Goal: Task Accomplishment & Management: Manage account settings

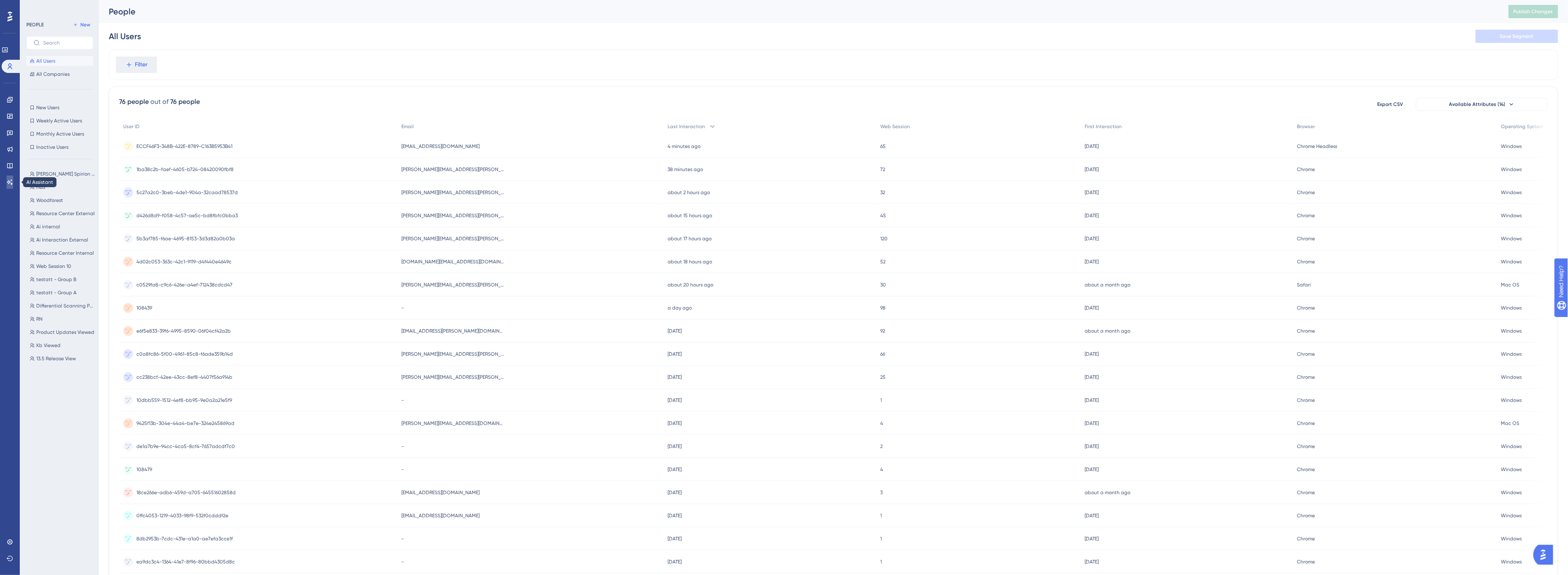
click at [8, 183] on icon at bounding box center [9, 182] width 6 height 6
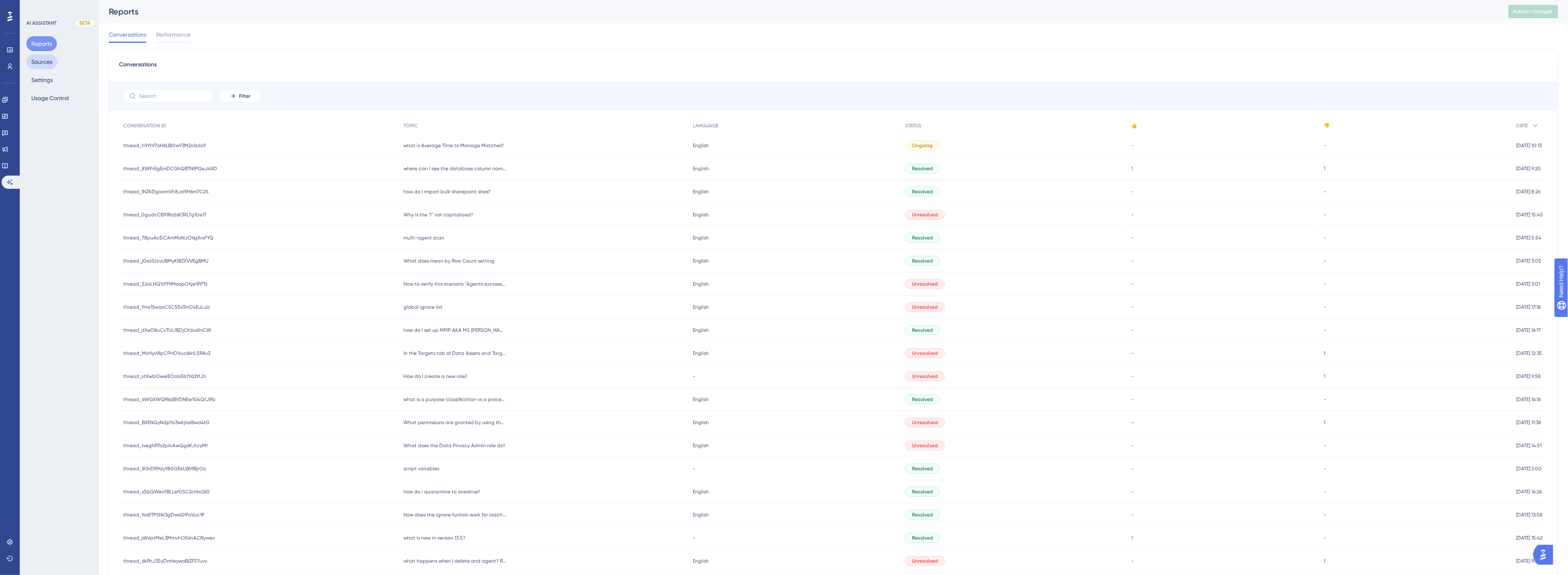
click at [42, 67] on button "Sources" at bounding box center [42, 62] width 31 height 15
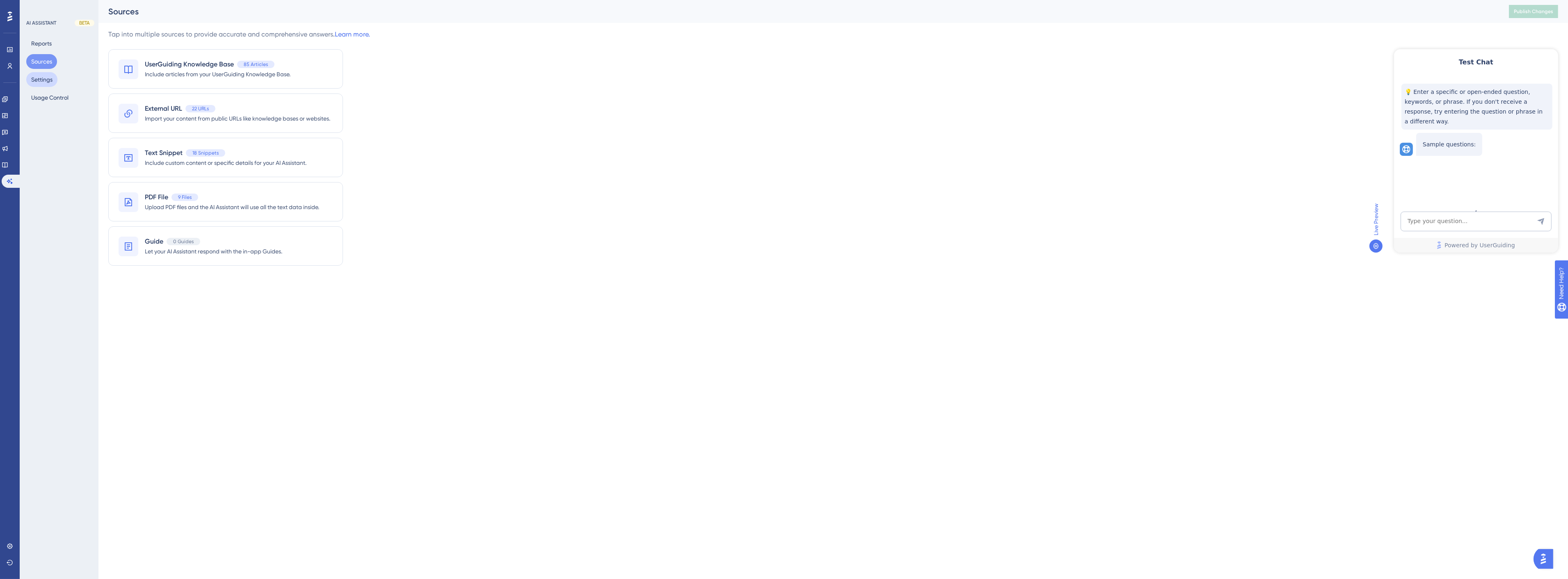
click at [48, 81] on button "Settings" at bounding box center [41, 80] width 31 height 15
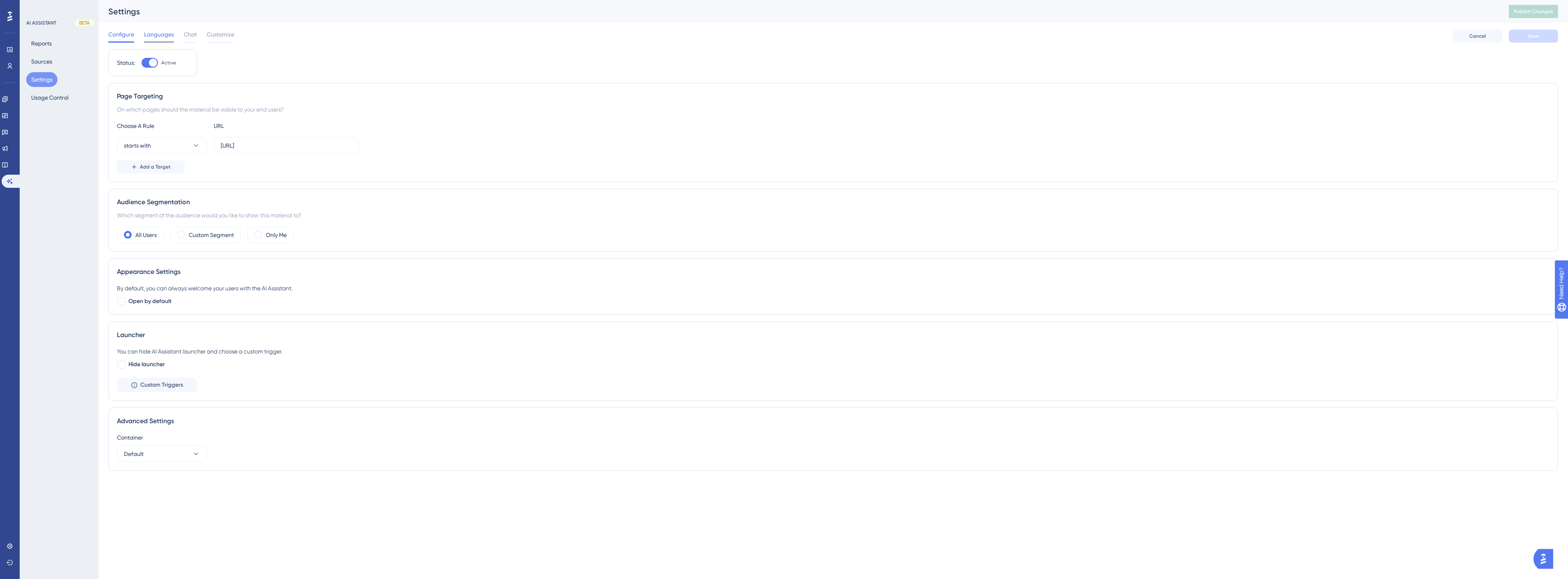
click at [159, 32] on span "Languages" at bounding box center [159, 35] width 30 height 10
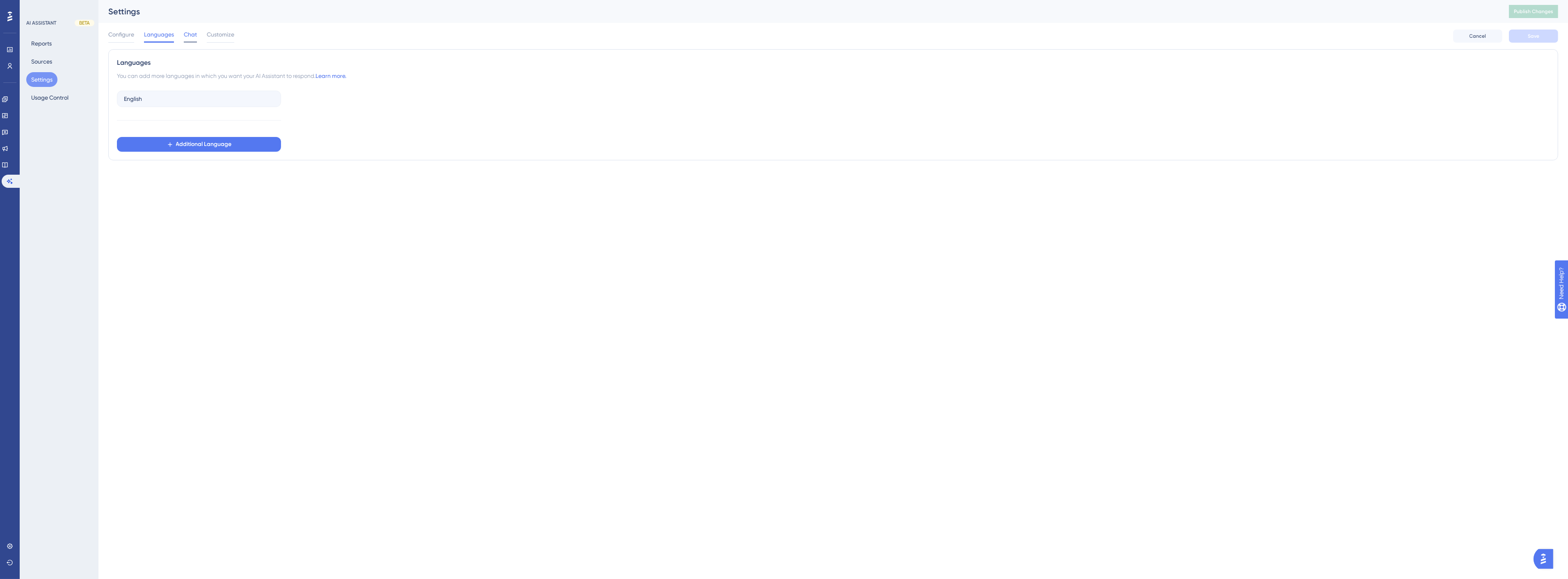
click at [195, 32] on span "Chat" at bounding box center [191, 35] width 13 height 10
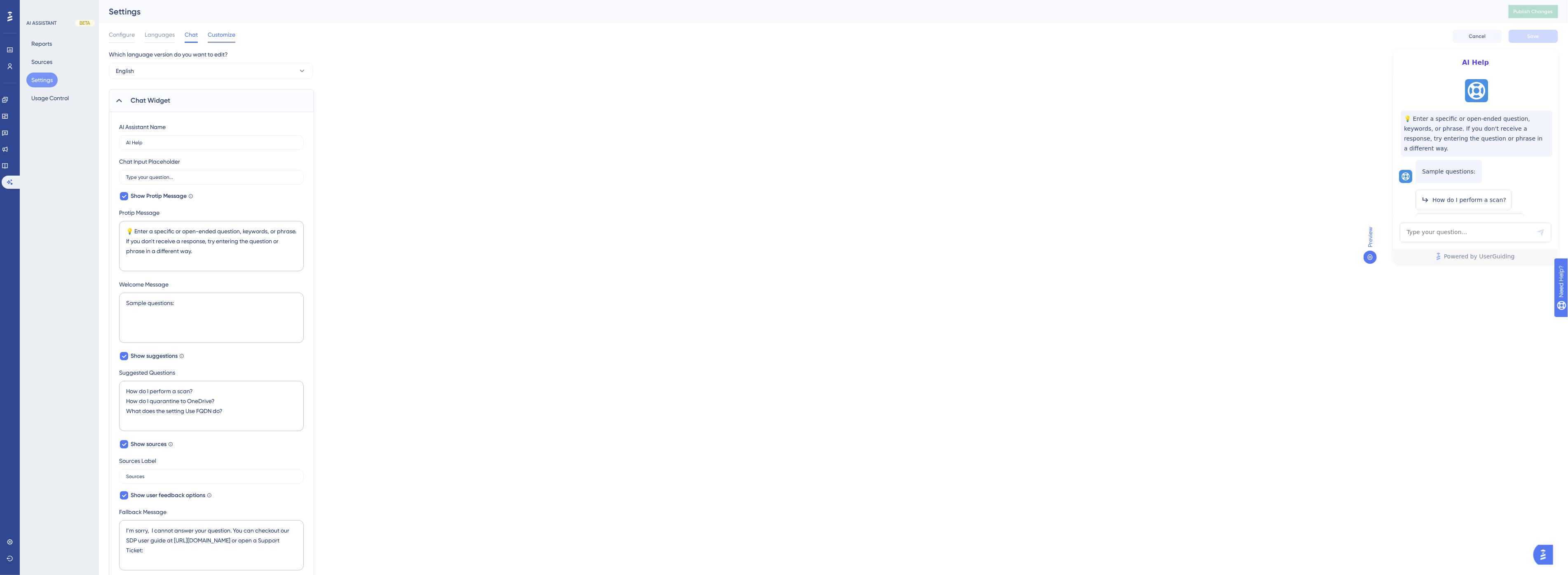
click at [221, 37] on span "Customize" at bounding box center [221, 35] width 28 height 10
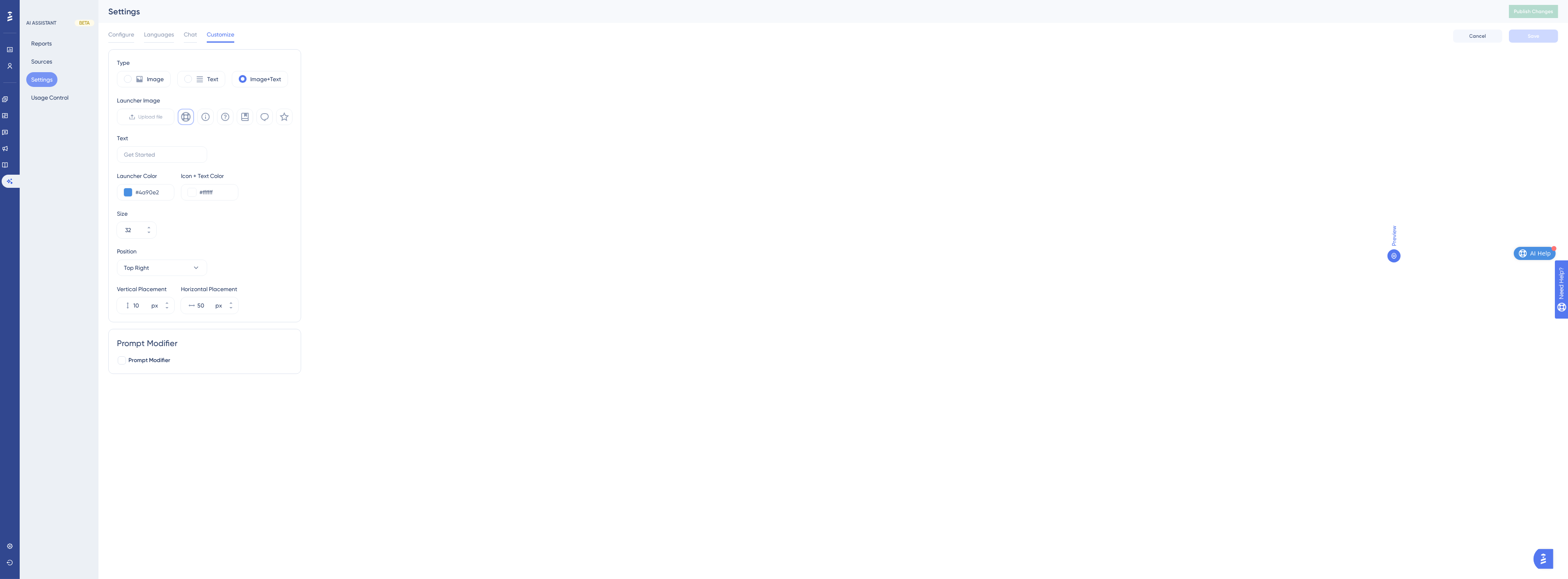
click at [1531, 253] on button "AI Help" at bounding box center [1535, 254] width 42 height 13
click at [46, 43] on button "Reports" at bounding box center [41, 43] width 30 height 15
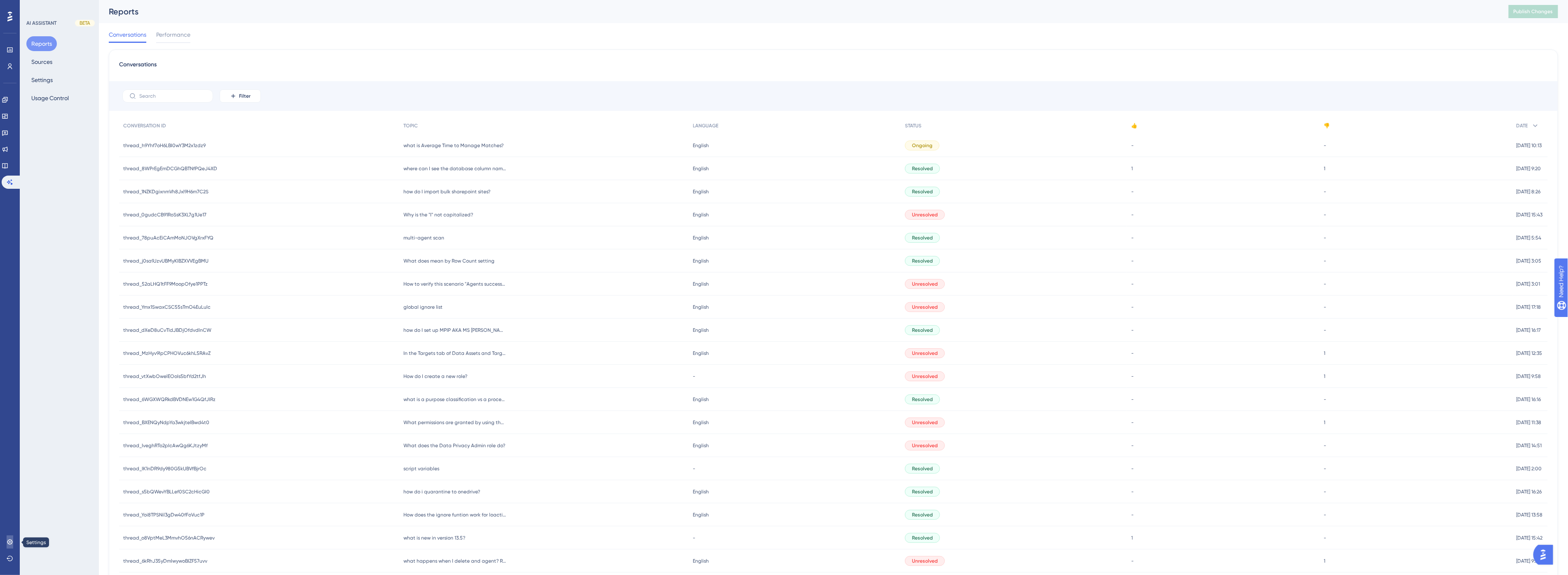
click at [7, 543] on icon at bounding box center [10, 542] width 7 height 7
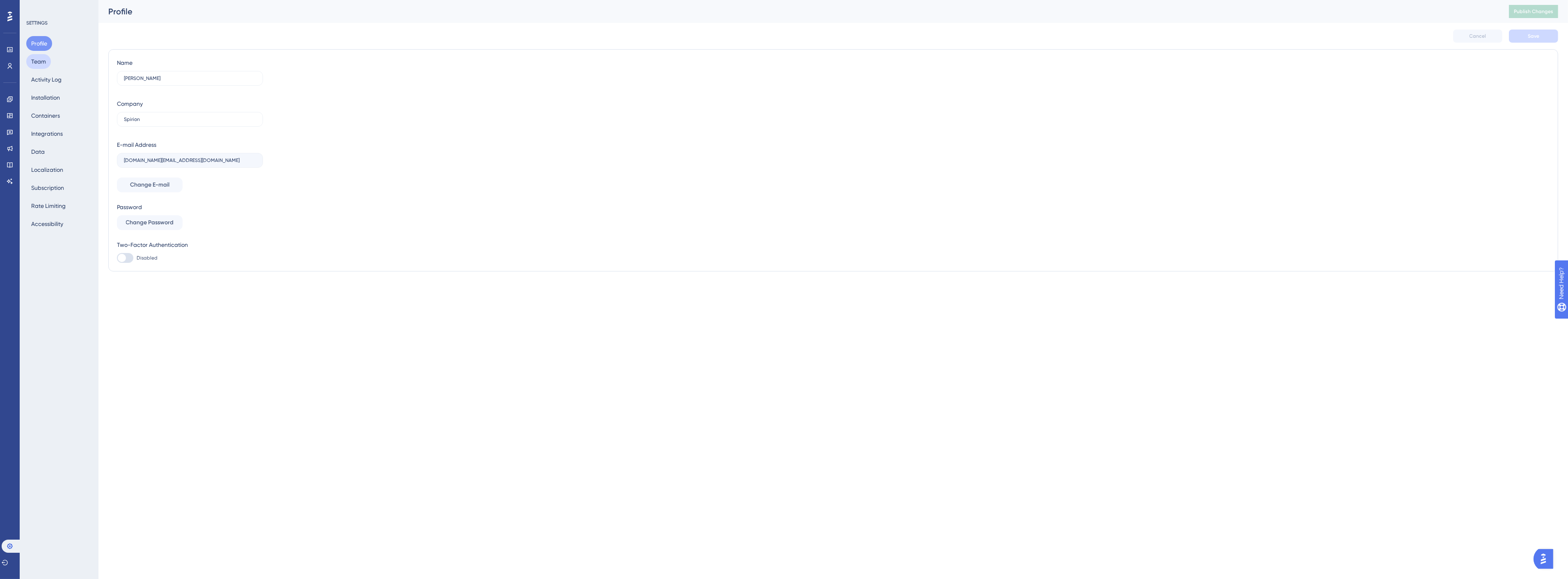
click at [41, 61] on button "Team" at bounding box center [38, 61] width 24 height 15
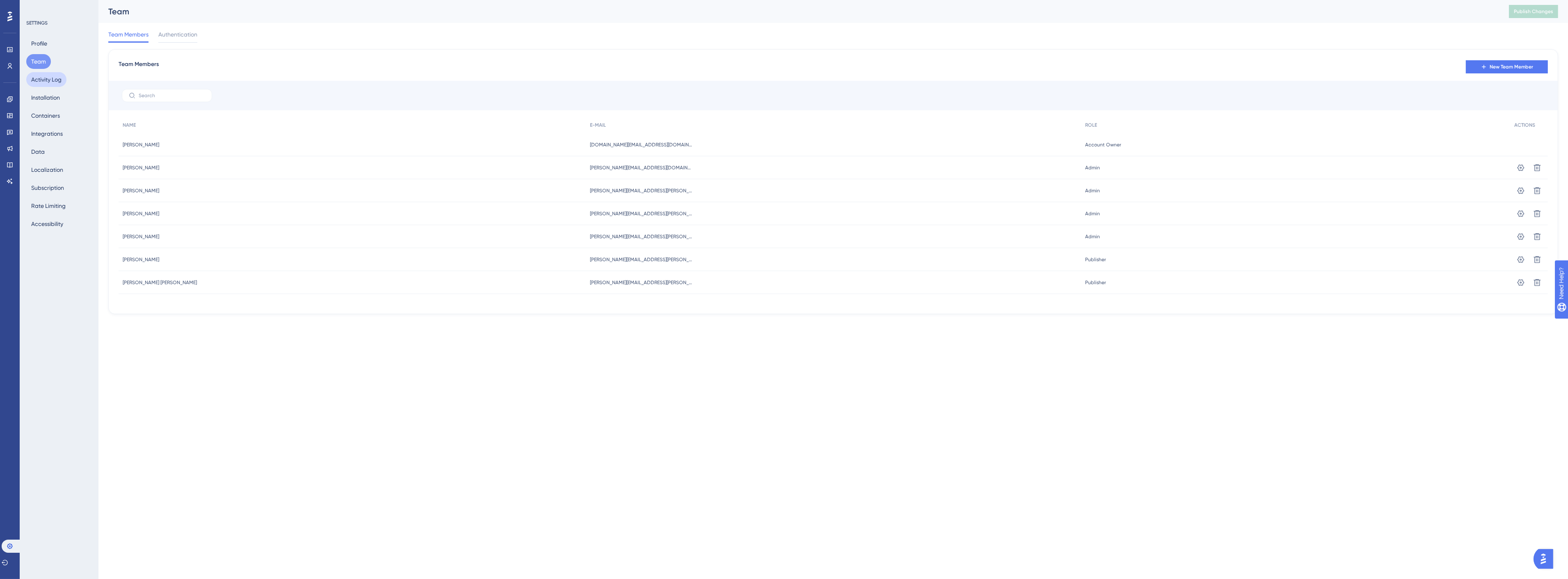
click at [44, 78] on button "Activity Log" at bounding box center [46, 80] width 40 height 15
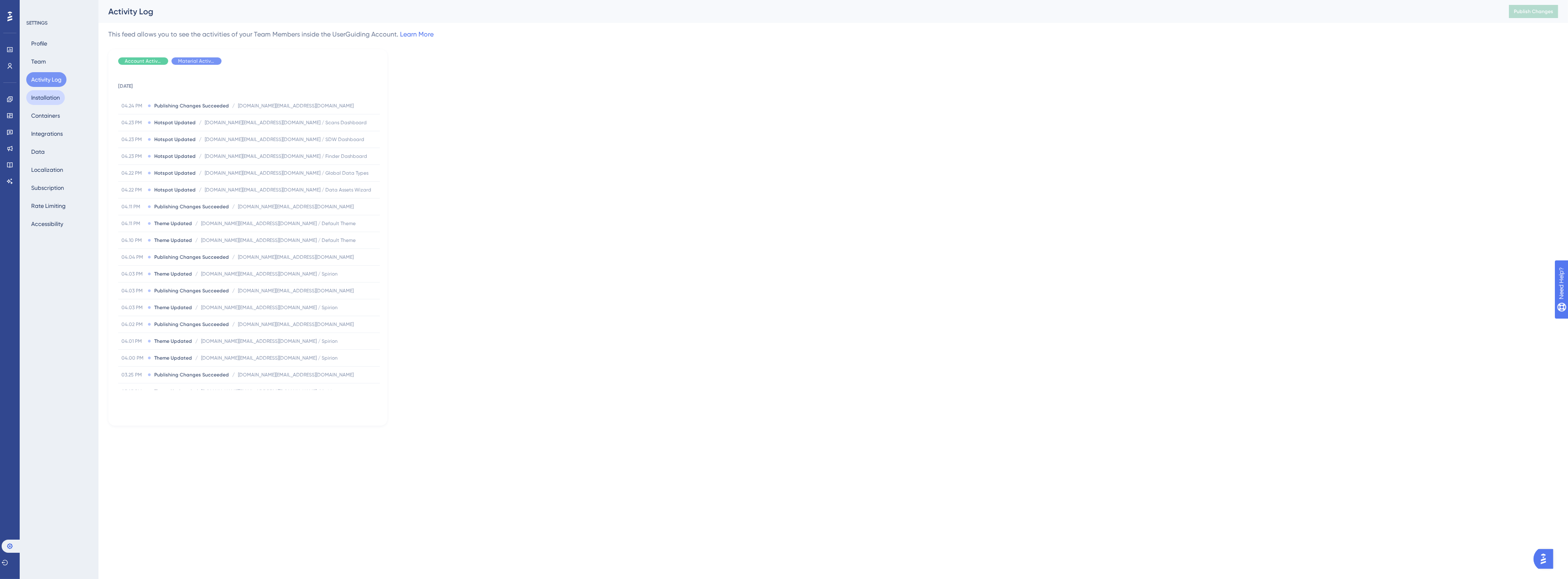
click at [46, 99] on button "Installation" at bounding box center [45, 97] width 38 height 15
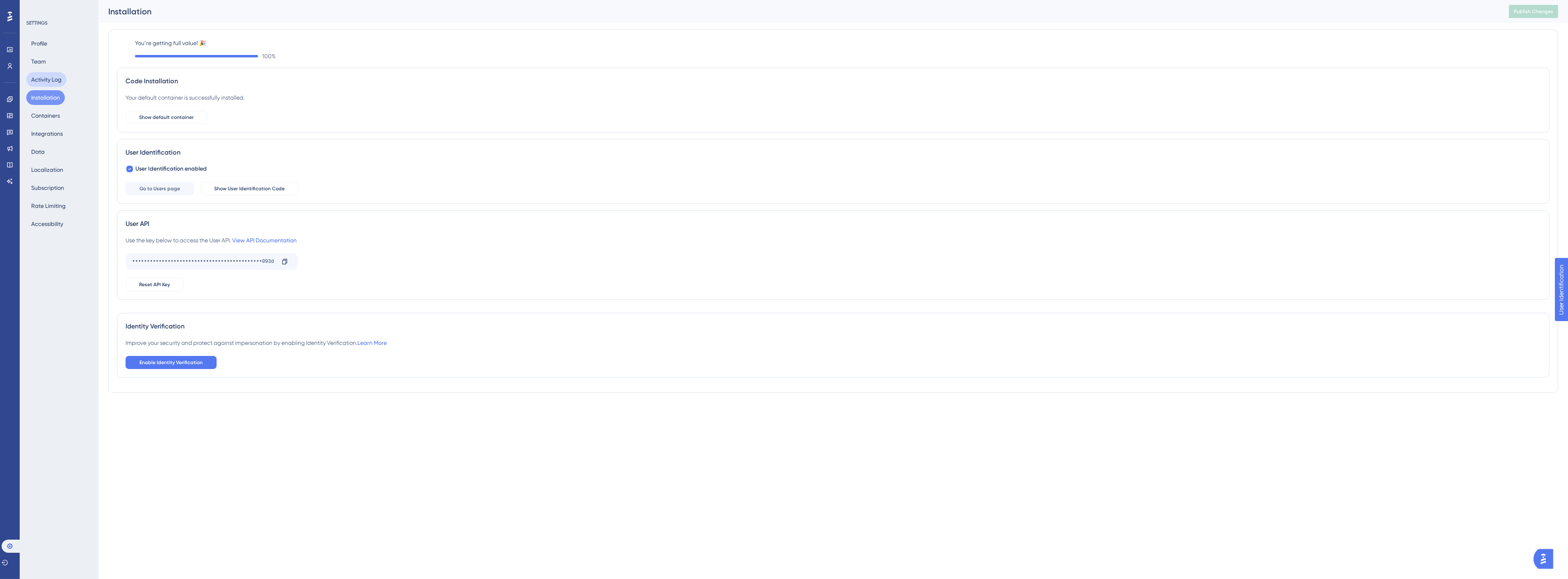
click at [45, 85] on button "Activity Log" at bounding box center [46, 80] width 40 height 15
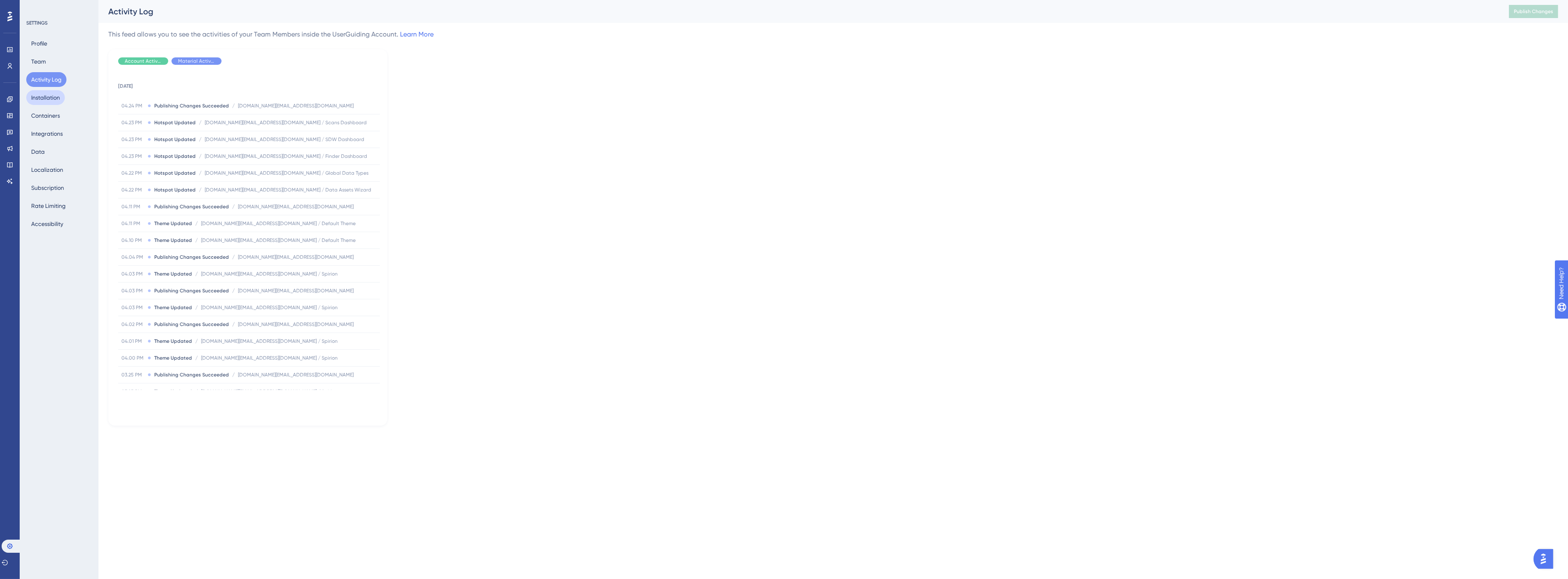
click at [44, 99] on button "Installation" at bounding box center [45, 97] width 38 height 15
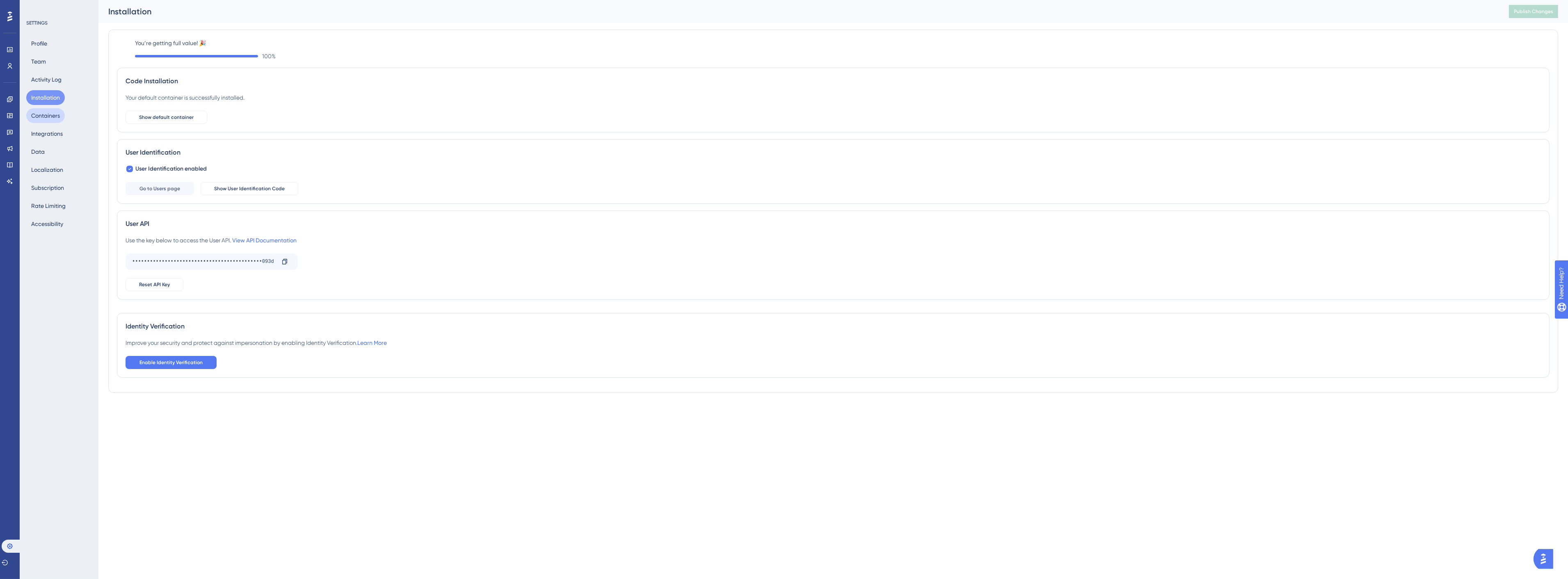
click at [46, 118] on button "Containers" at bounding box center [45, 116] width 38 height 15
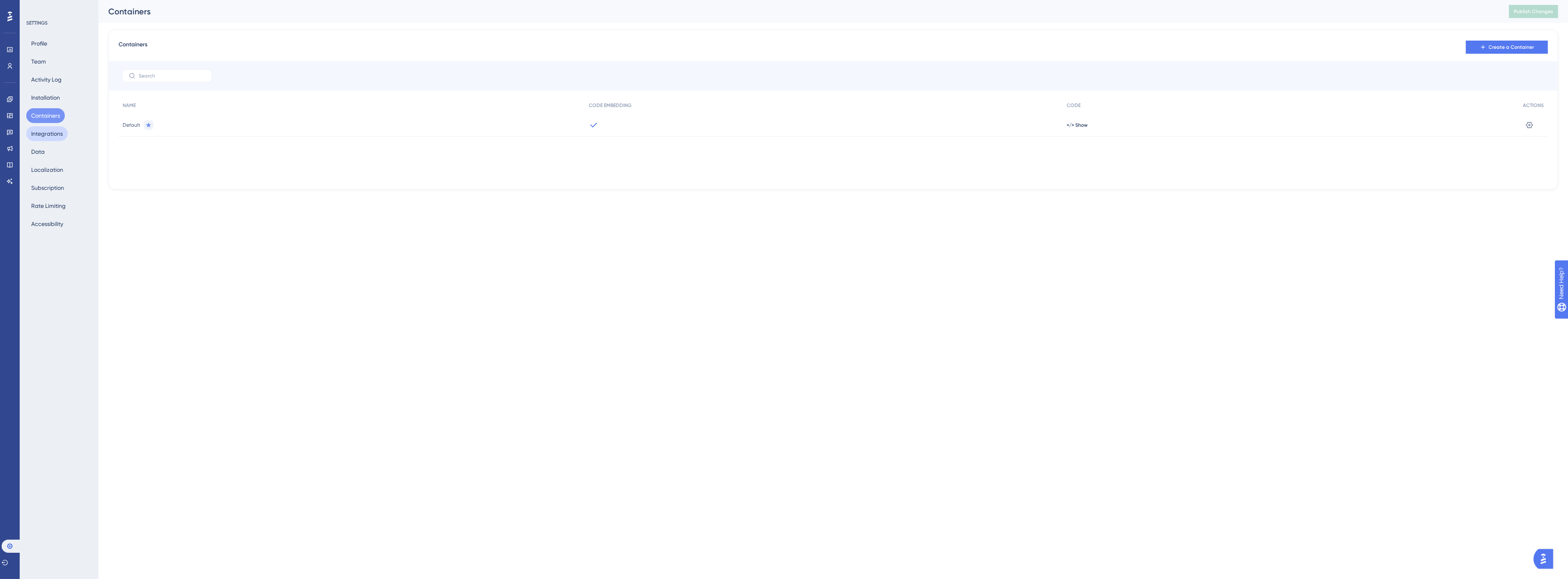
click at [49, 132] on button "Integrations" at bounding box center [47, 134] width 41 height 15
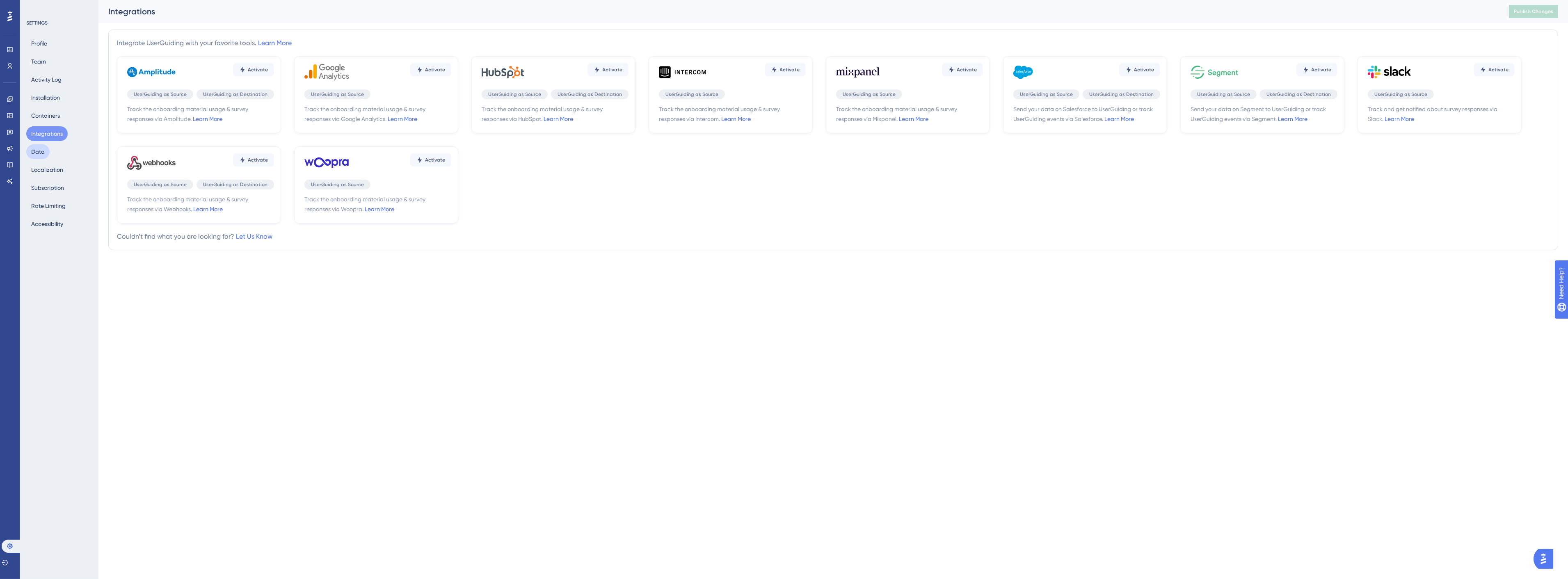
click at [43, 158] on button "Data" at bounding box center [38, 151] width 23 height 15
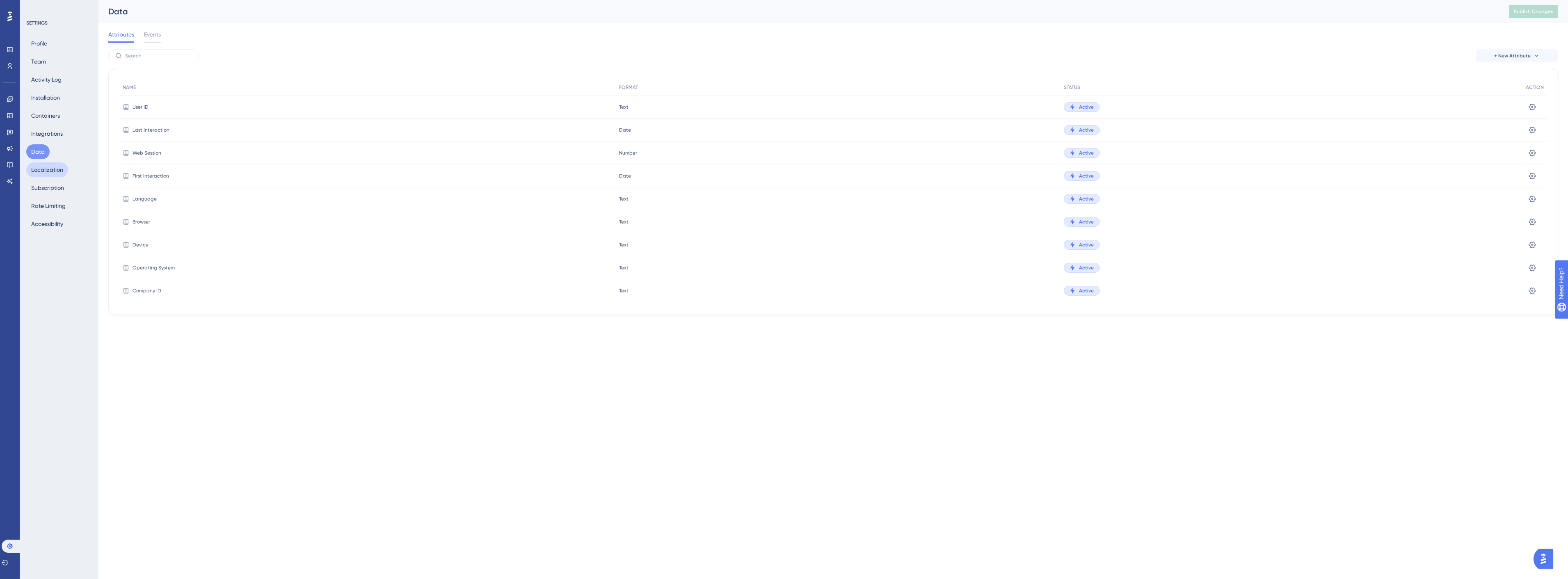
click at [47, 168] on button "Localization" at bounding box center [47, 170] width 42 height 15
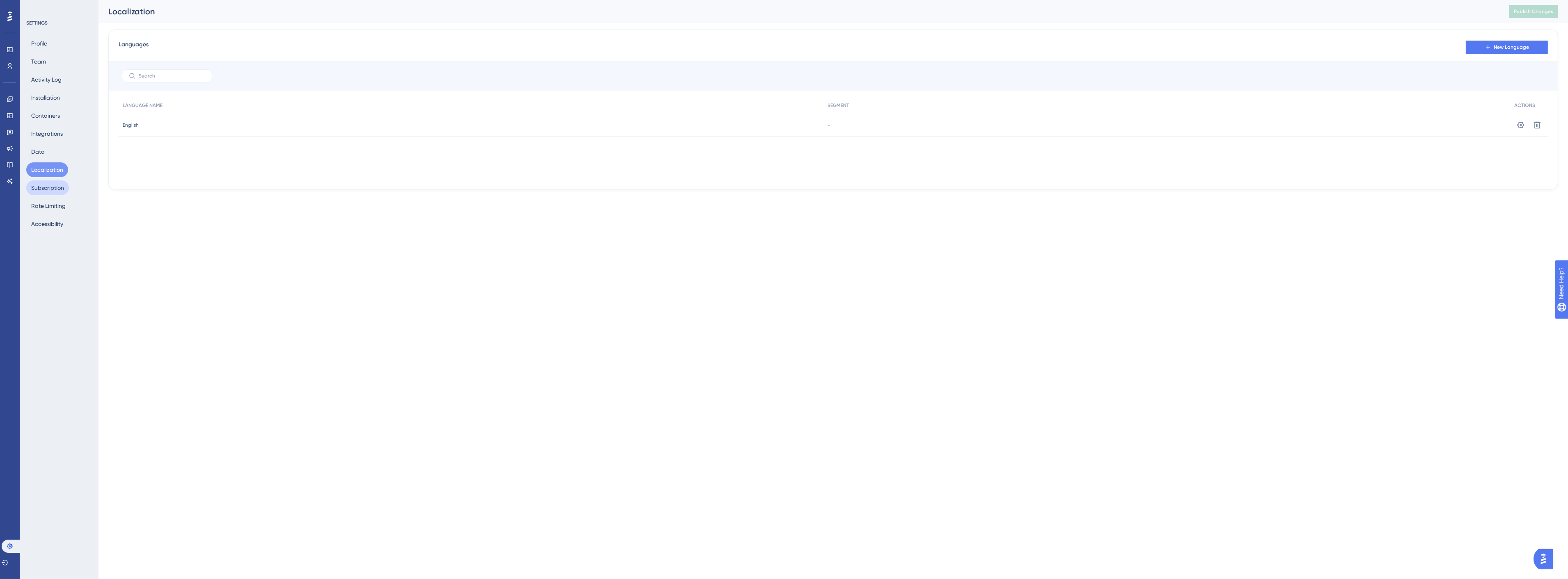
click at [46, 192] on button "Subscription" at bounding box center [47, 188] width 43 height 15
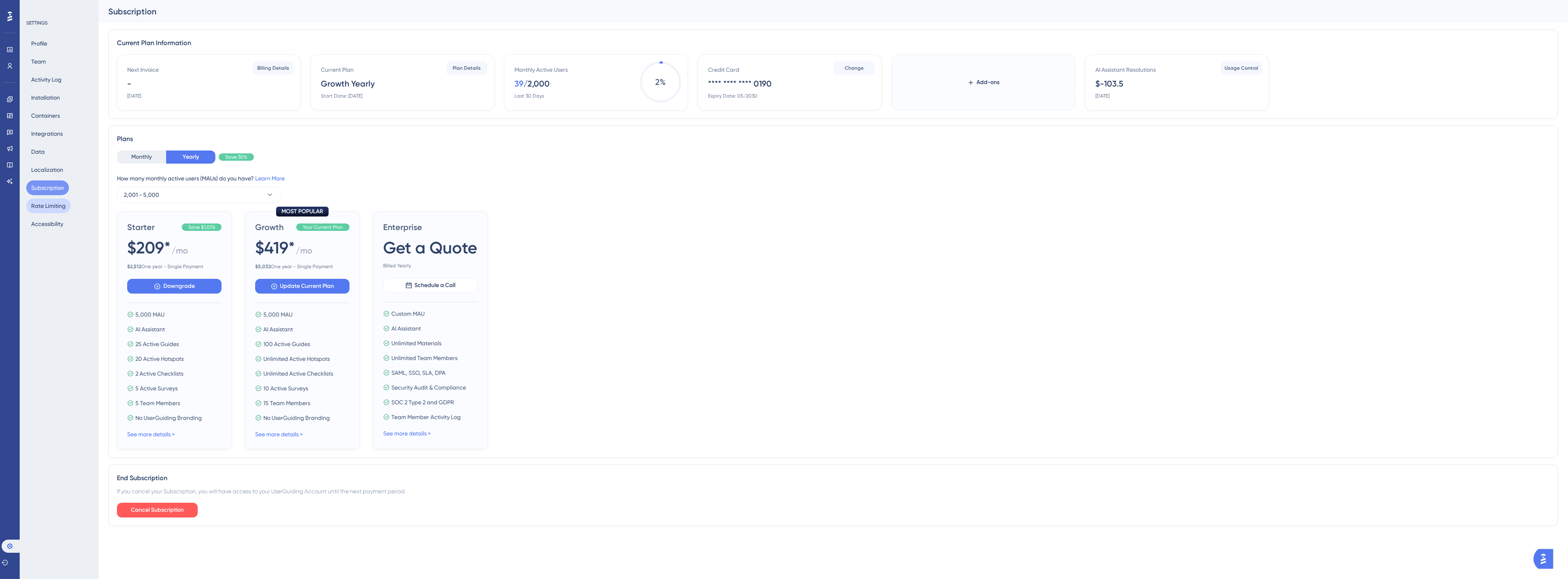
click at [50, 206] on button "Rate Limiting" at bounding box center [48, 206] width 44 height 15
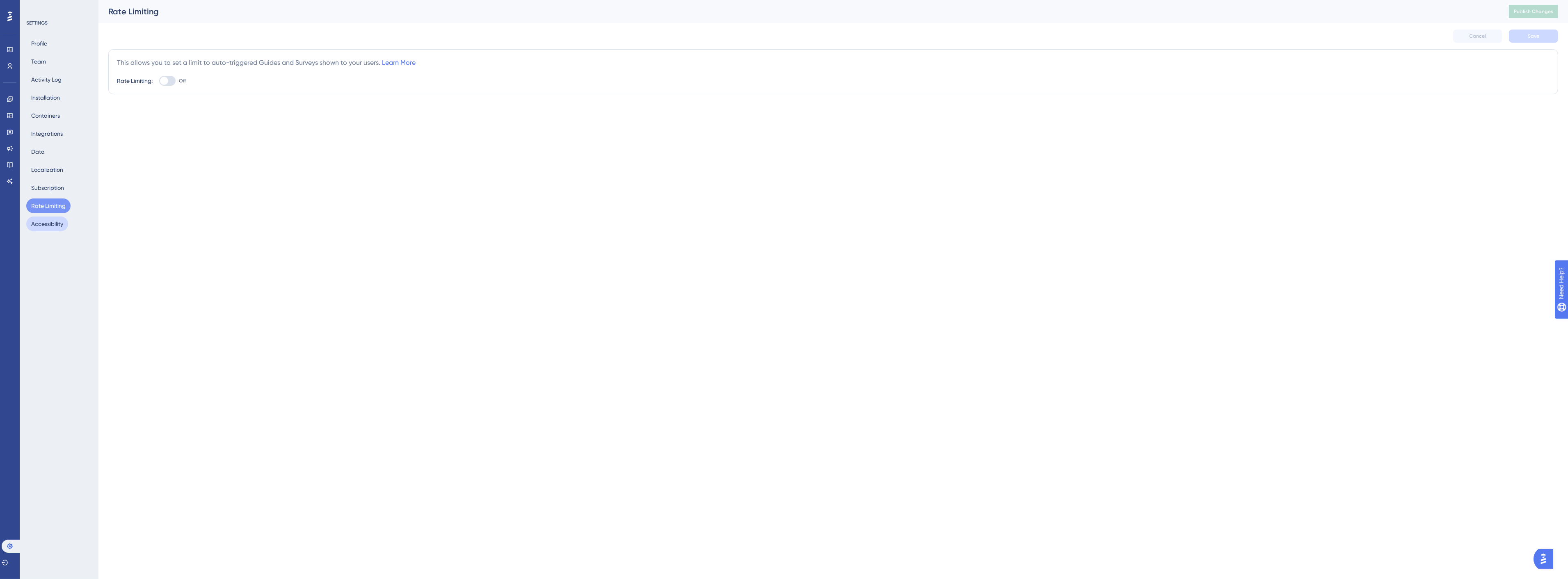
click at [52, 226] on button "Accessibility" at bounding box center [47, 224] width 42 height 15
click at [9, 163] on icon at bounding box center [10, 165] width 7 height 7
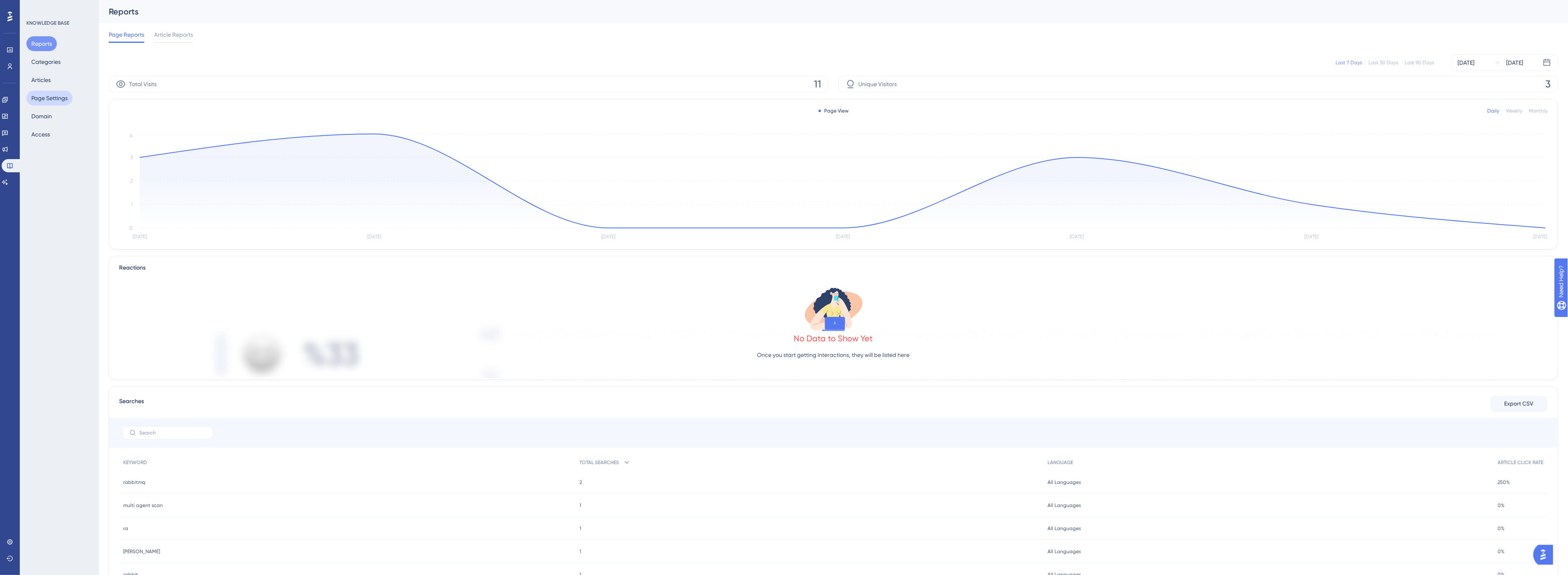
click at [49, 95] on button "Page Settings" at bounding box center [49, 98] width 46 height 15
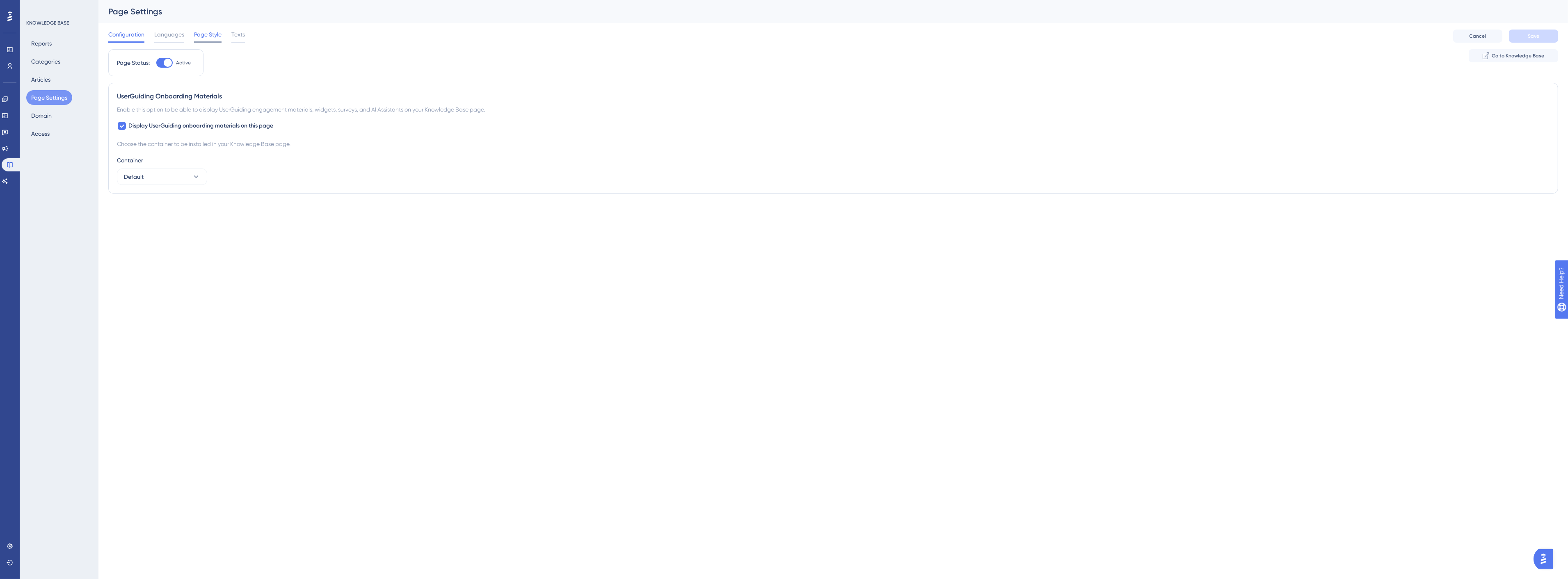
click at [215, 35] on span "Page Style" at bounding box center [208, 35] width 27 height 10
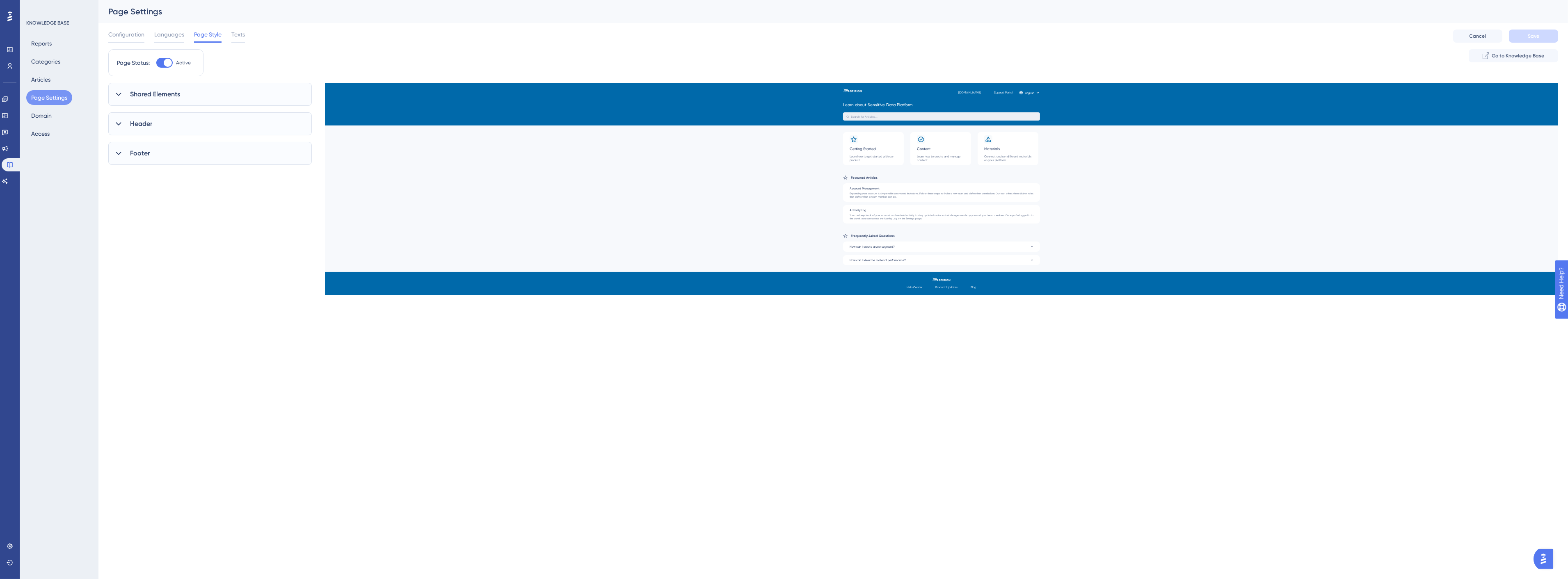
click at [156, 124] on div "Header" at bounding box center [210, 124] width 203 height 23
click at [139, 331] on div "Footer" at bounding box center [210, 325] width 203 height 23
click at [163, 97] on span "Shared Elements" at bounding box center [155, 94] width 50 height 10
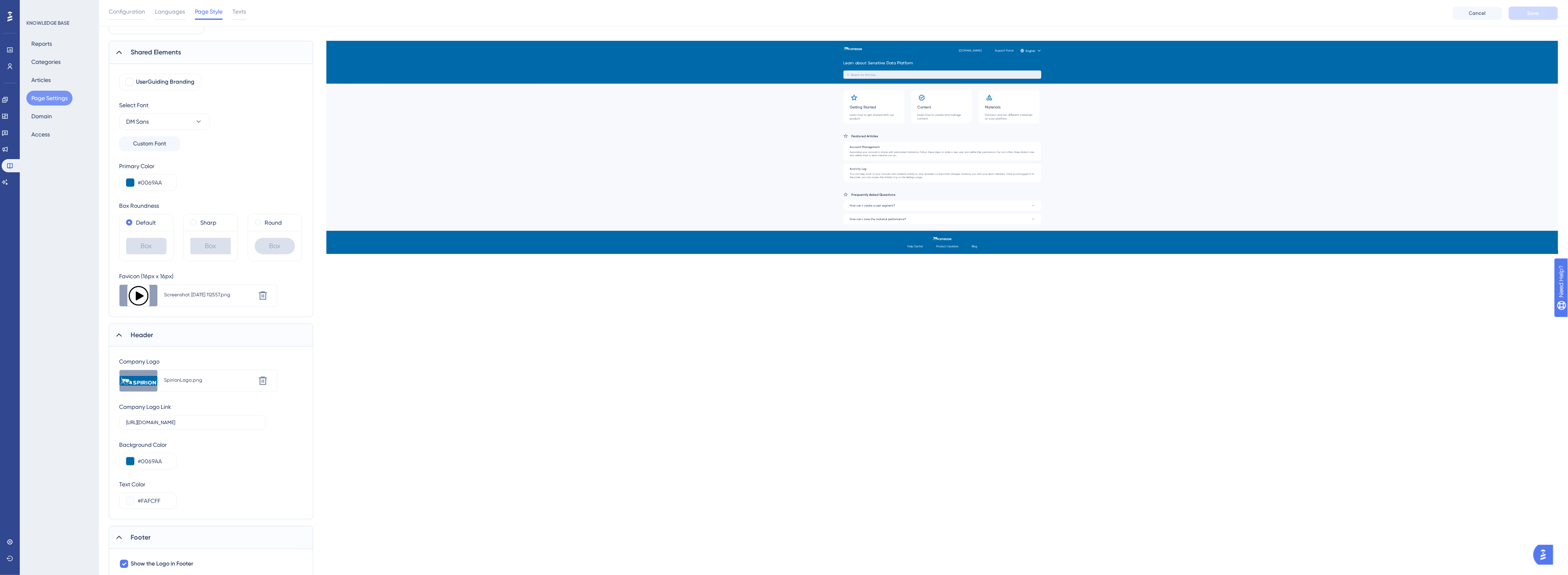
scroll to position [76, 0]
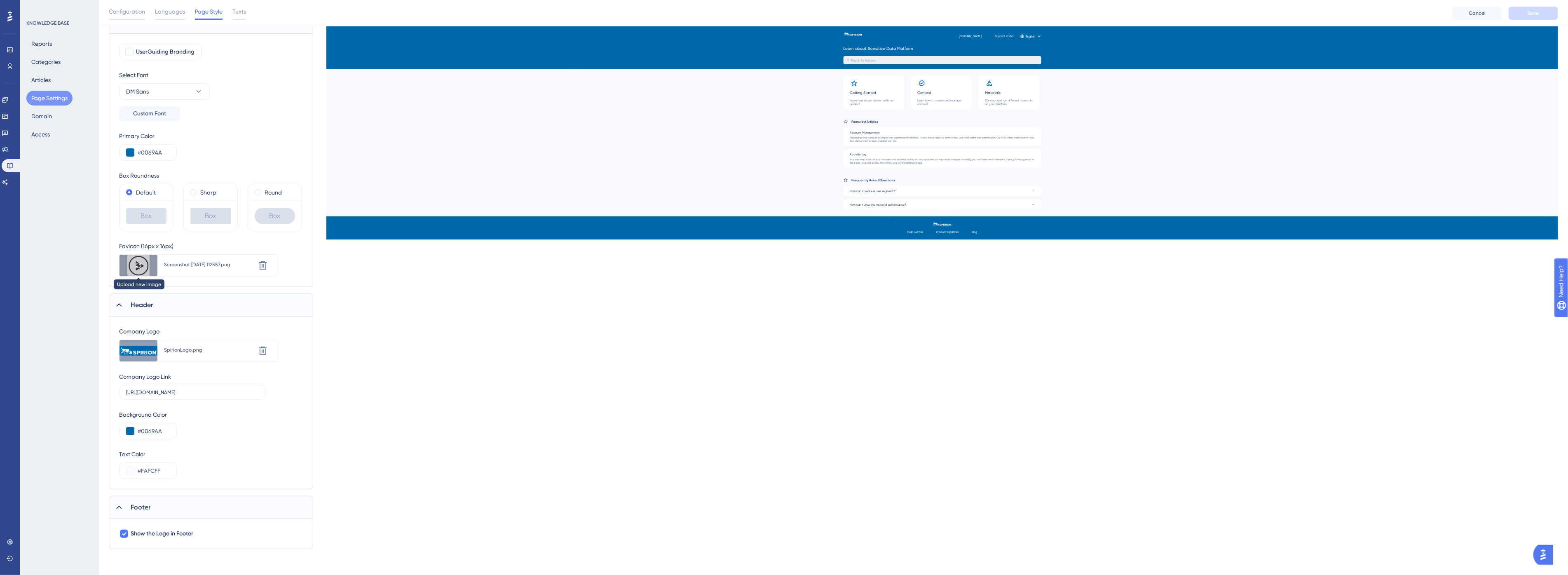
click at [138, 264] on icon at bounding box center [138, 265] width 7 height 7
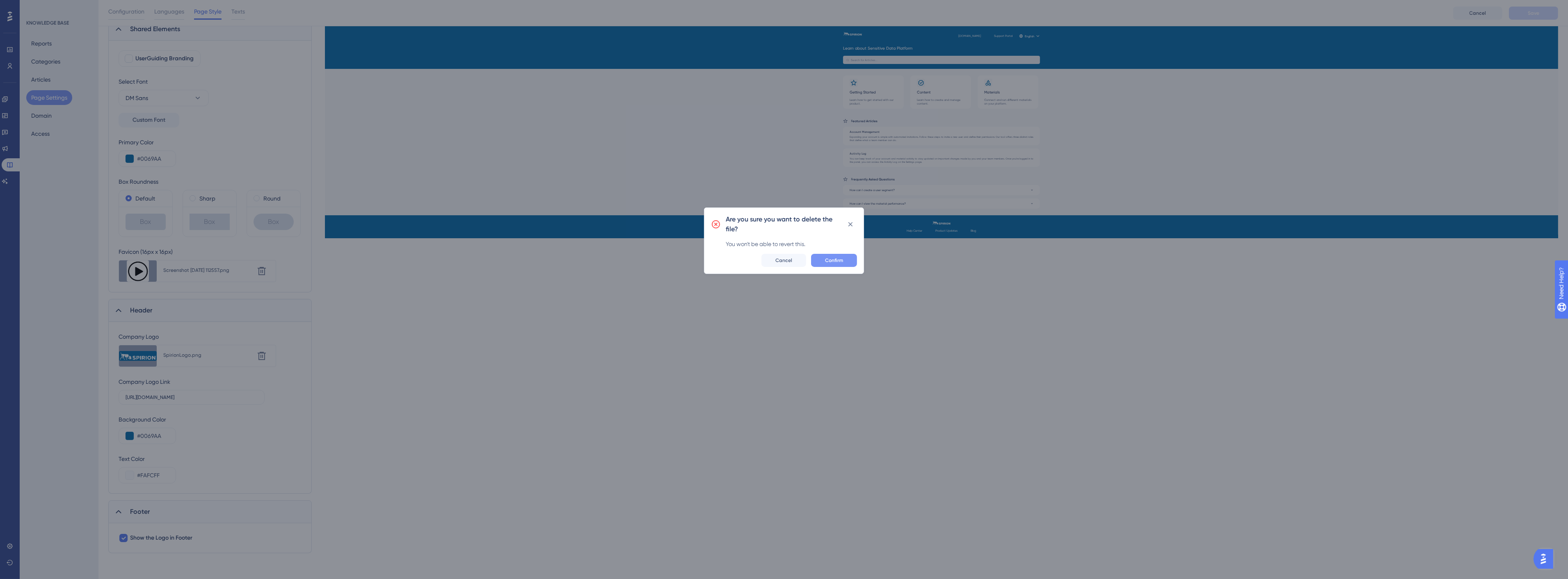
click at [838, 259] on span "Confirm" at bounding box center [834, 260] width 18 height 7
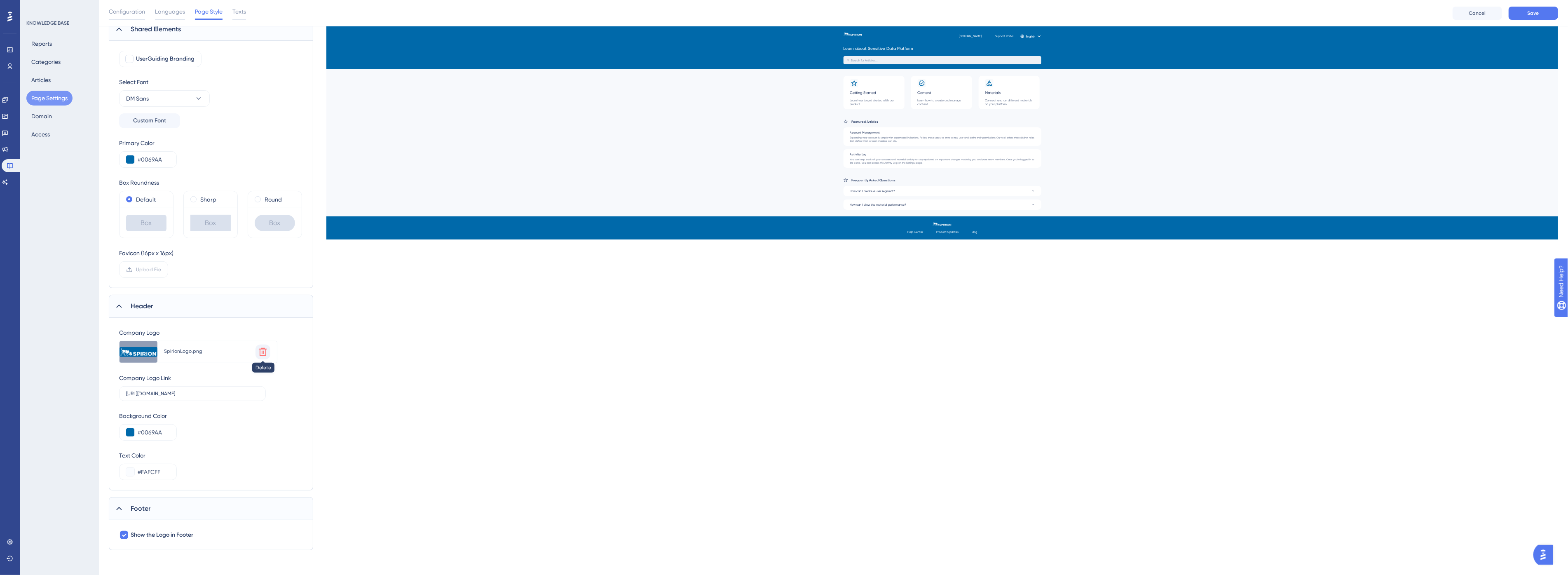
click at [263, 351] on icon at bounding box center [263, 352] width 10 height 10
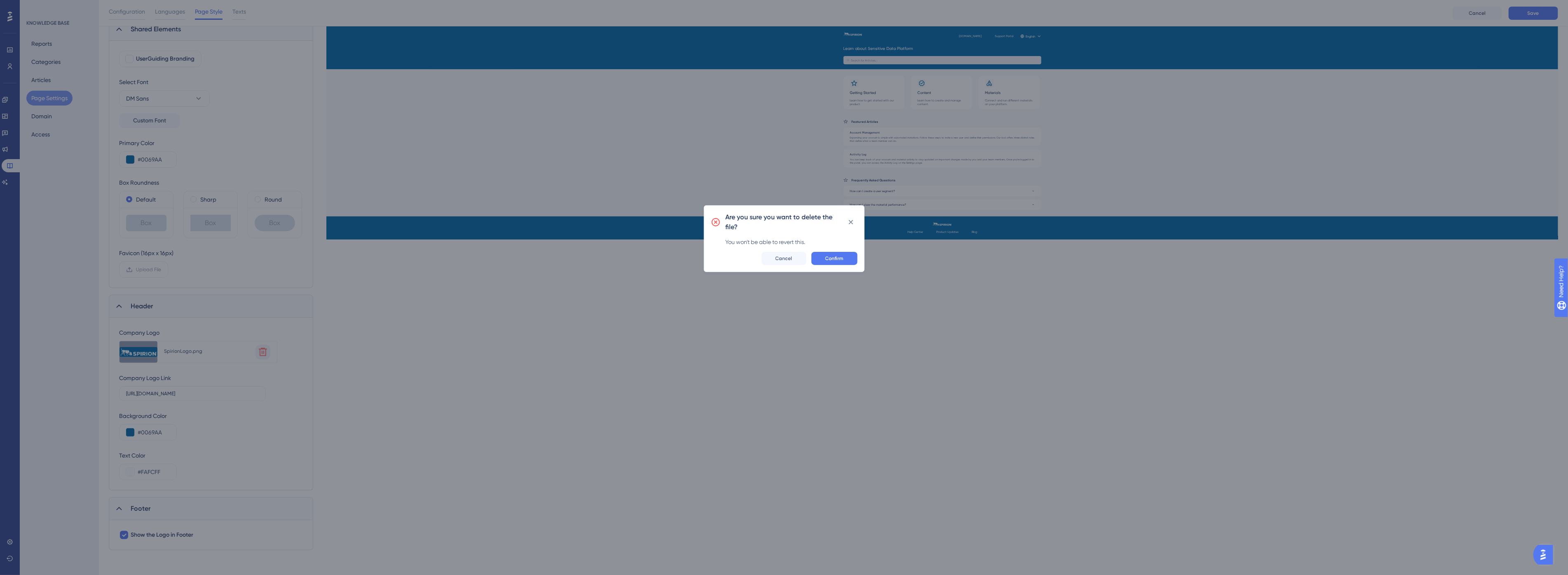
scroll to position [64, 0]
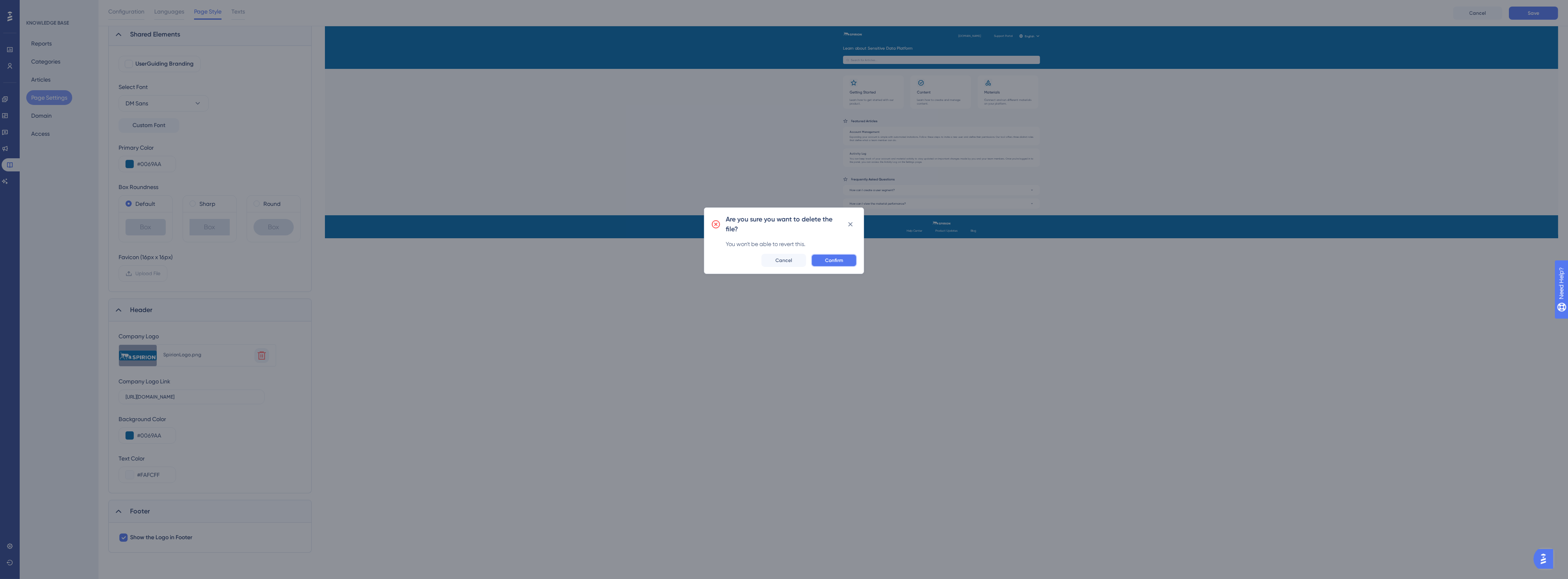
click at [844, 262] on button "Confirm" at bounding box center [833, 260] width 46 height 13
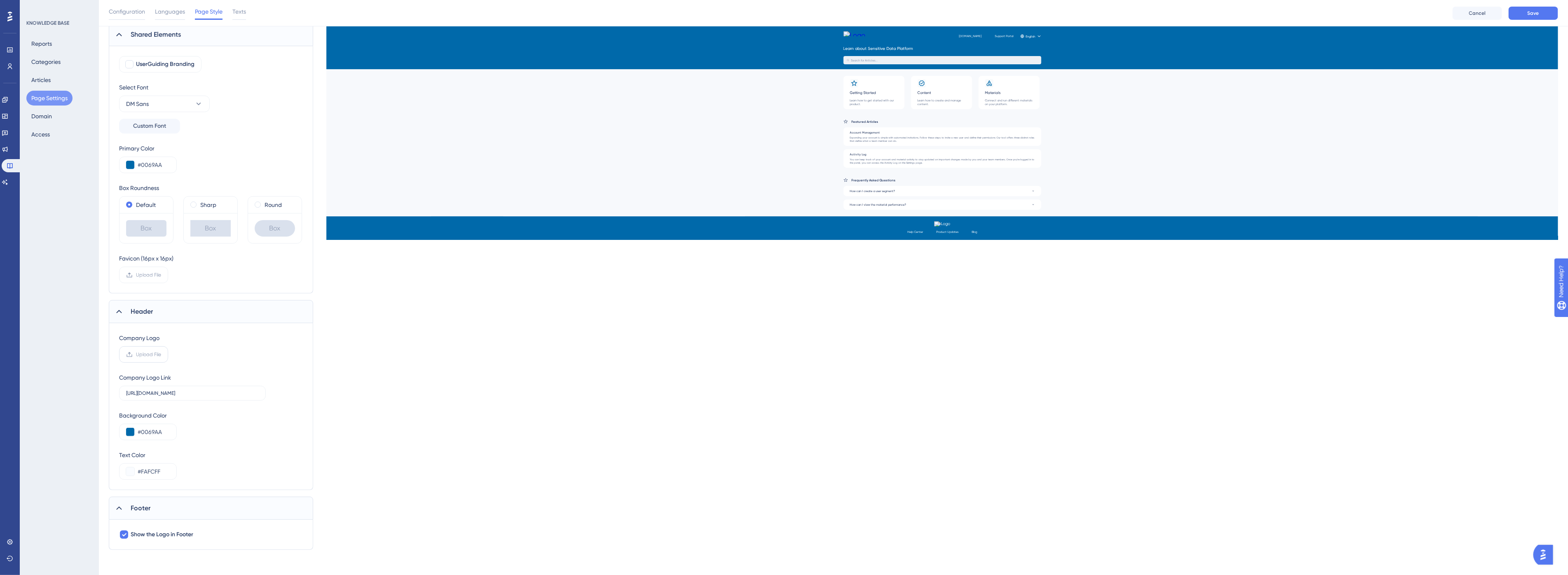
click at [149, 353] on span "Upload File" at bounding box center [148, 354] width 25 height 7
click at [161, 355] on input "Upload File" at bounding box center [161, 355] width 0 height 0
drag, startPoint x: 397, startPoint y: 306, endPoint x: 375, endPoint y: 319, distance: 25.6
click at [397, 306] on div "Shared Elements UserGuiding Branding Select Font DM Sans Custom Font Primary Co…" at bounding box center [833, 289] width 1449 height 533
click at [1522, 15] on button "Save" at bounding box center [1533, 13] width 50 height 13
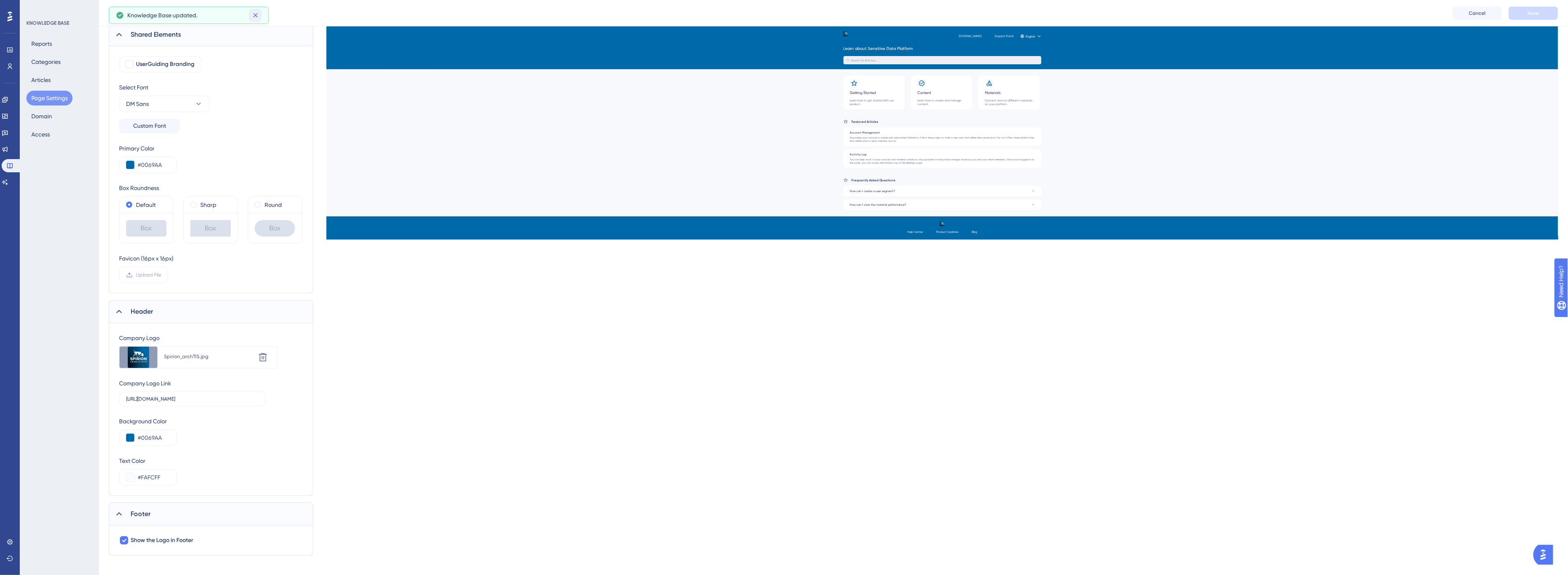
click at [258, 15] on icon at bounding box center [255, 15] width 8 height 8
click at [7, 184] on icon at bounding box center [5, 182] width 7 height 7
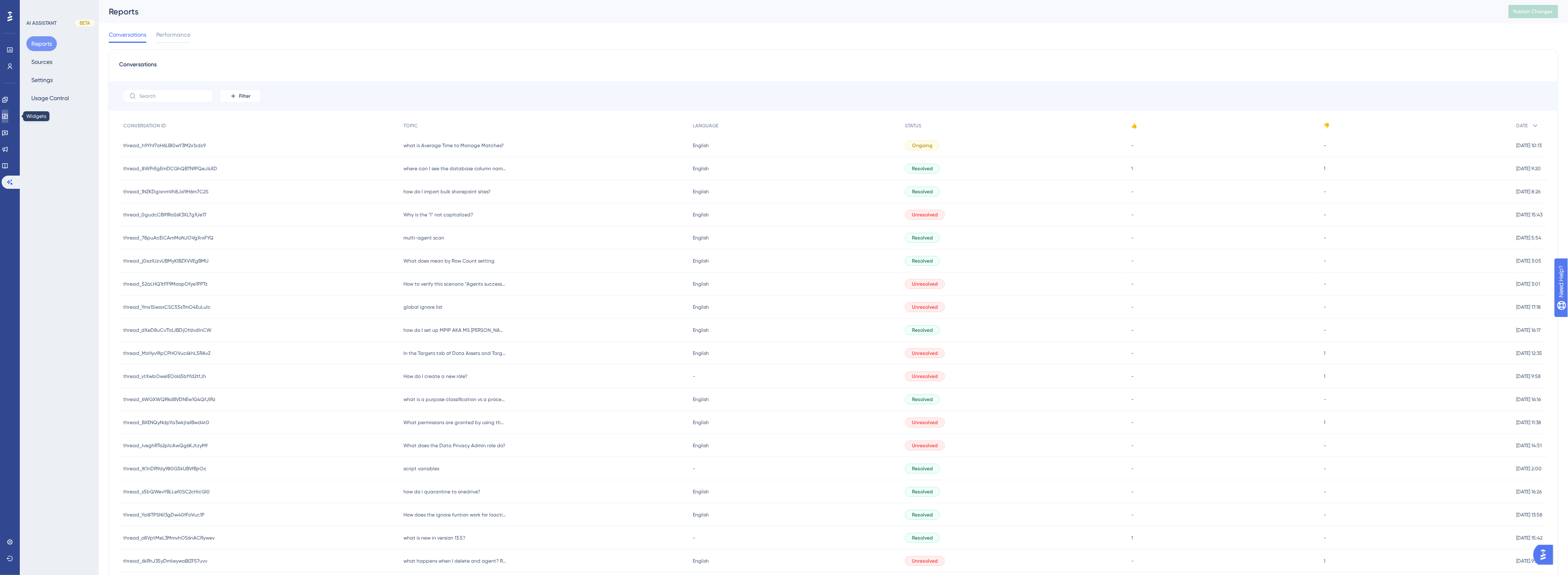
click at [8, 113] on icon at bounding box center [5, 116] width 7 height 7
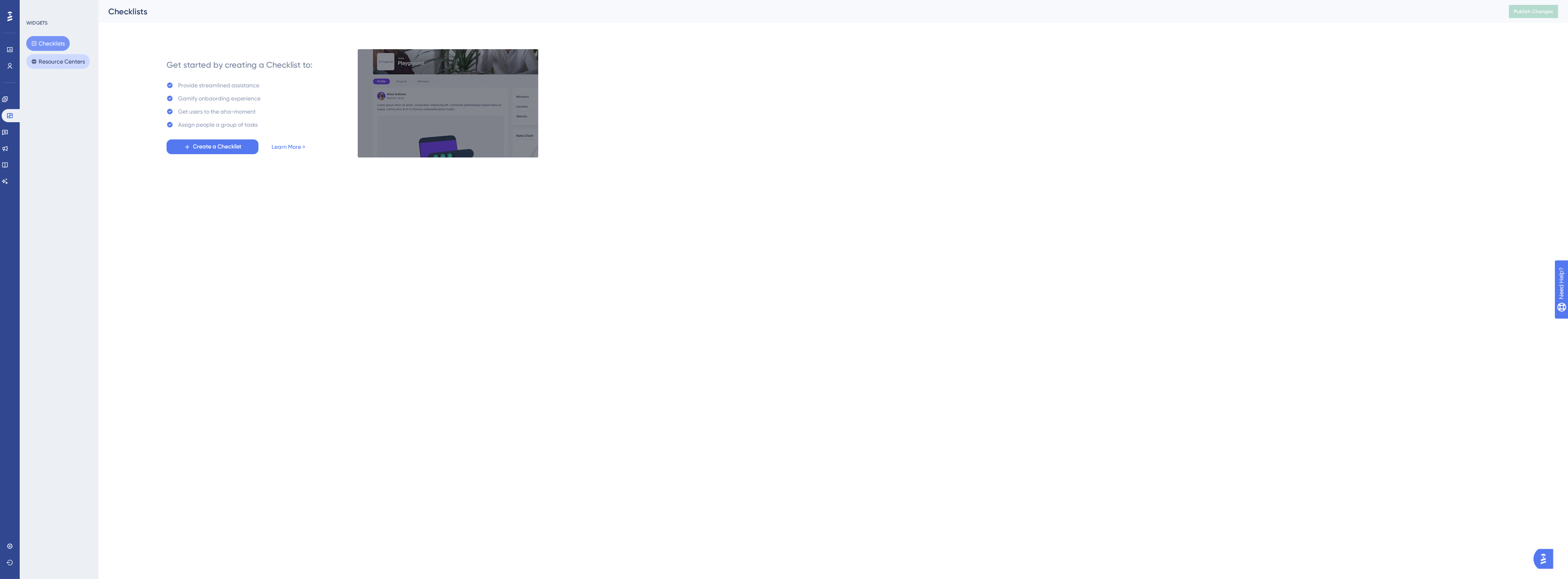
click at [49, 60] on button "Resource Centers" at bounding box center [58, 61] width 63 height 15
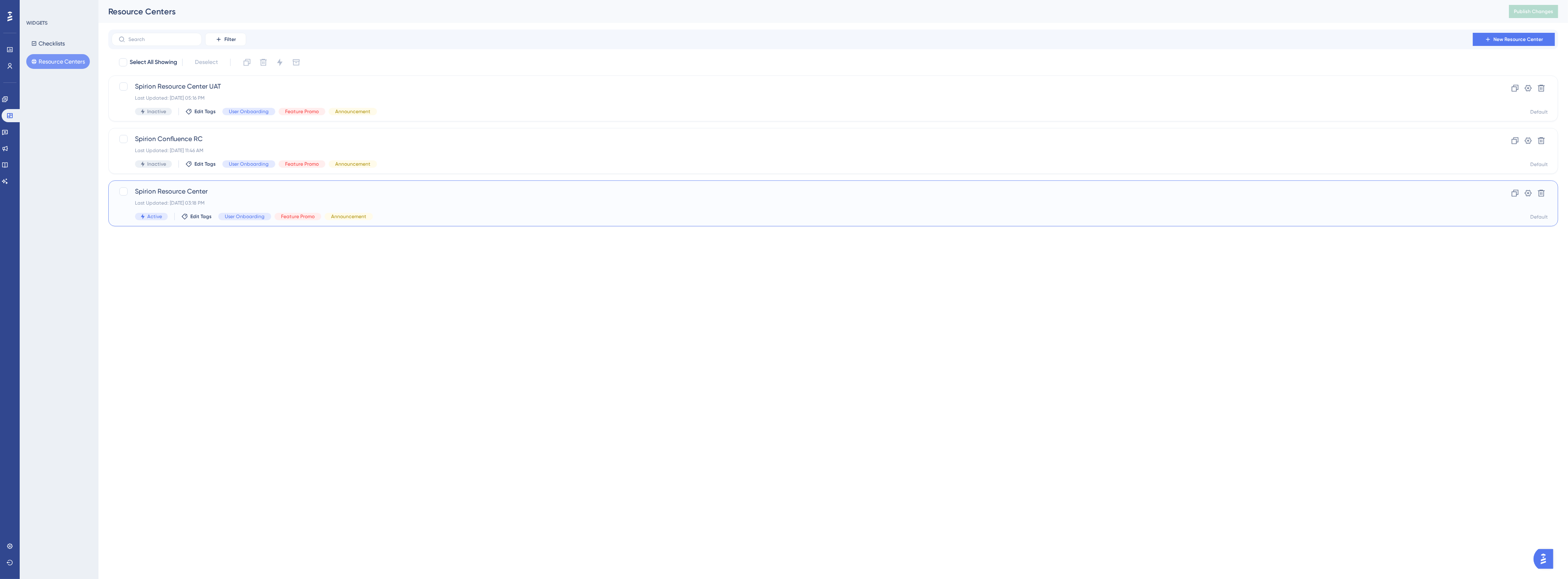
click at [211, 196] on span "Spirion Resource Center" at bounding box center [800, 192] width 1331 height 10
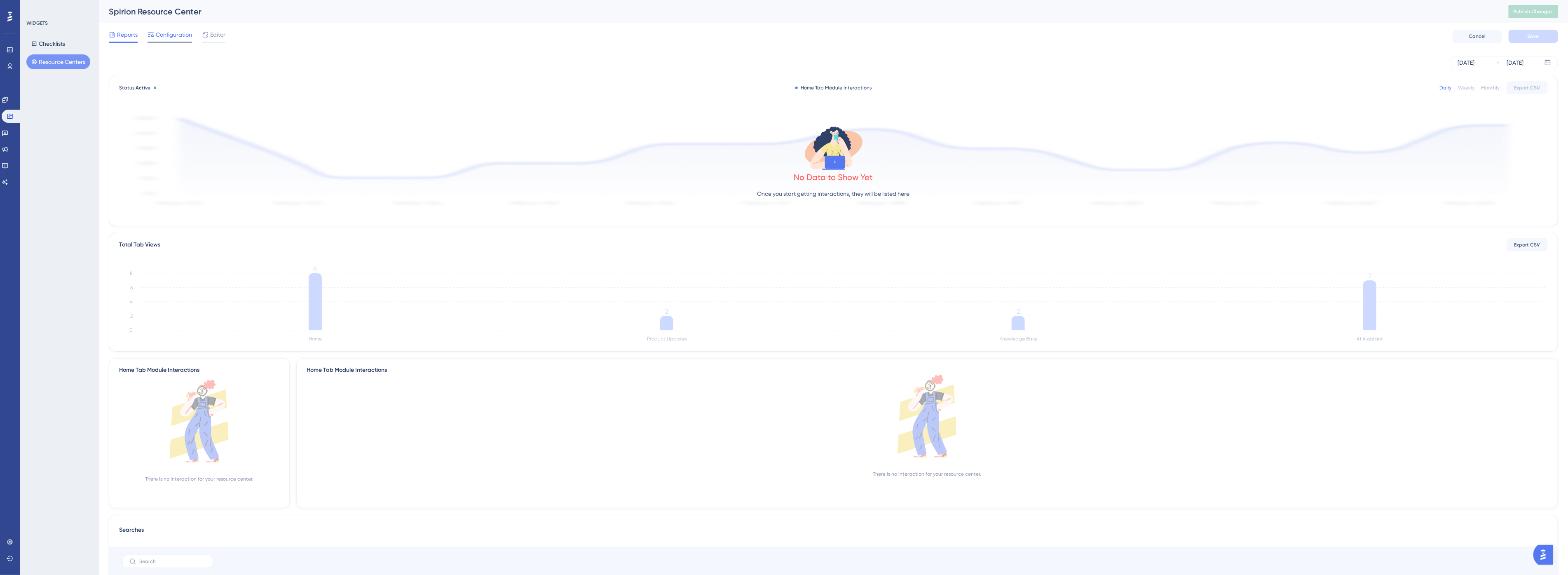
click at [174, 34] on span "Configuration" at bounding box center [174, 35] width 36 height 10
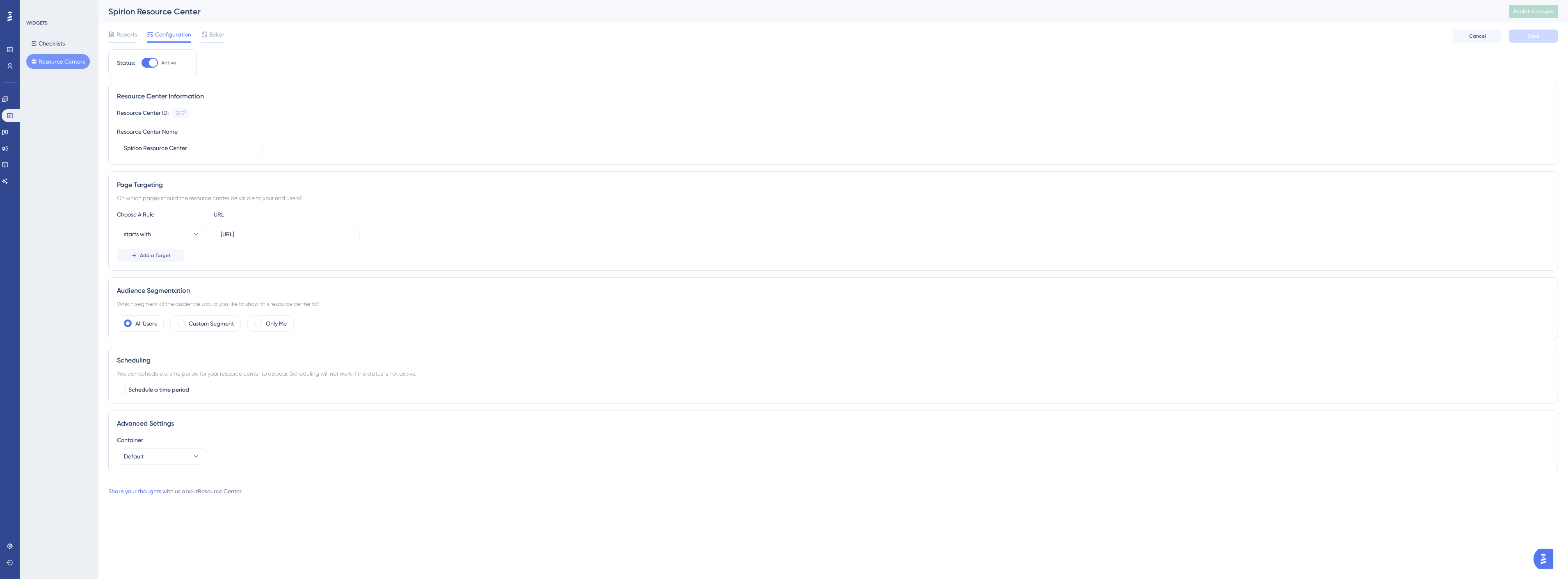
click at [174, 444] on div "Container" at bounding box center [833, 440] width 1433 height 10
click at [214, 37] on span "Editor" at bounding box center [217, 35] width 15 height 10
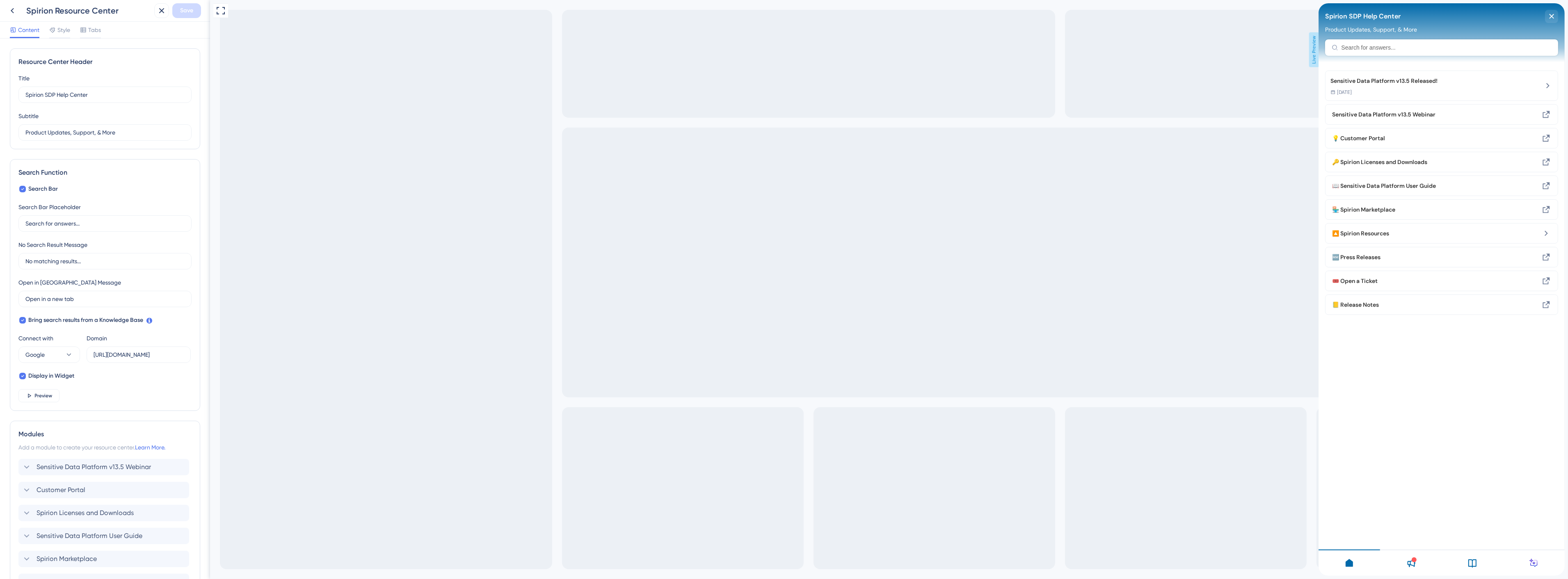
click at [1413, 561] on div at bounding box center [1414, 560] width 5 height 5
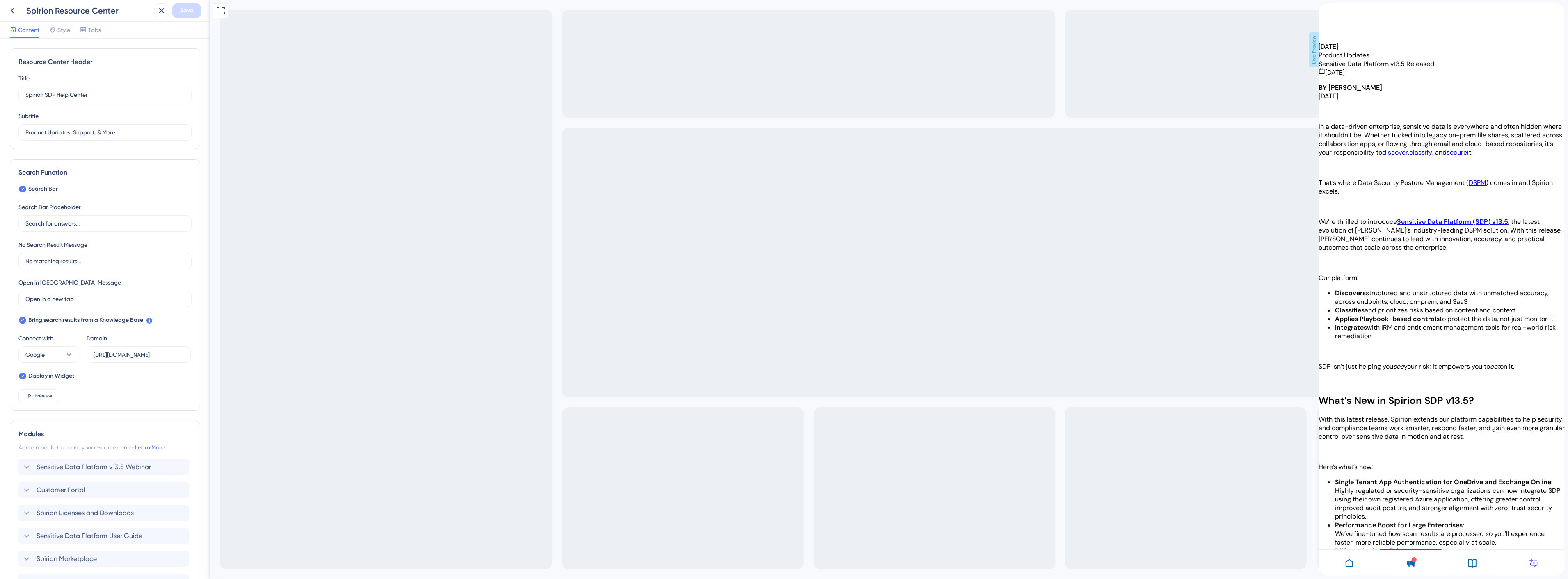
click at [1474, 563] on icon at bounding box center [1472, 563] width 10 height 10
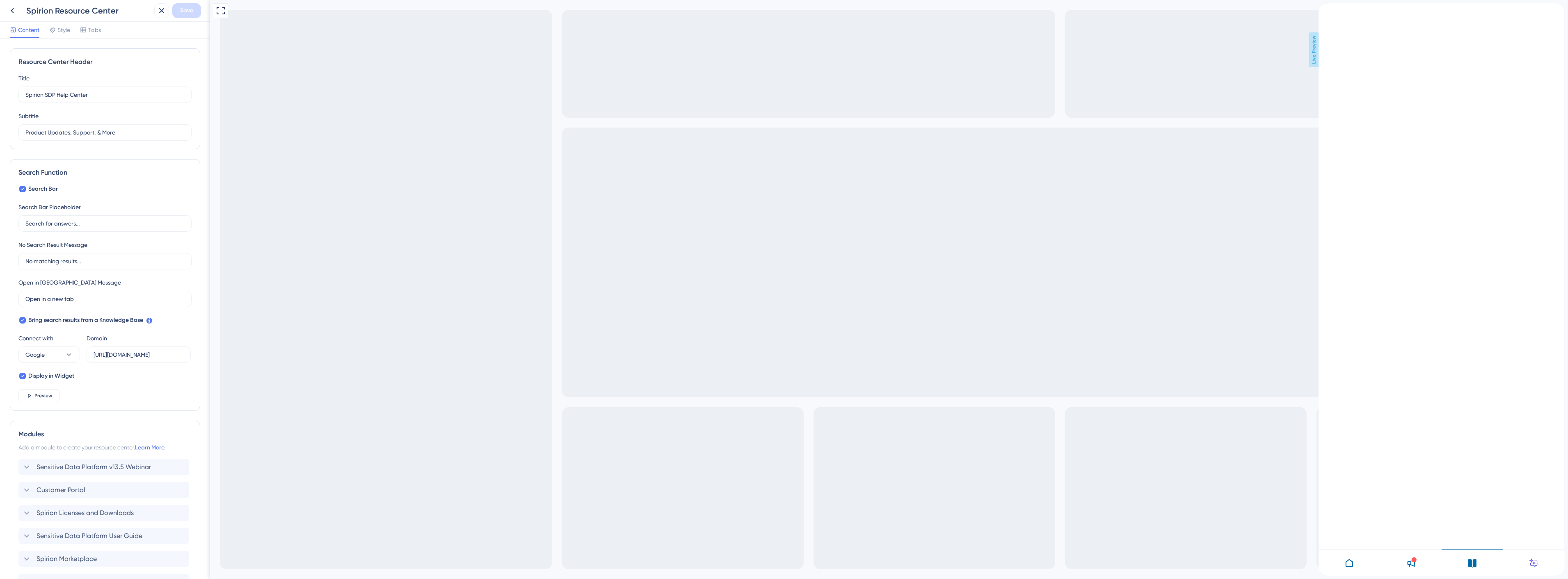
click at [1535, 560] on icon at bounding box center [1533, 563] width 10 height 10
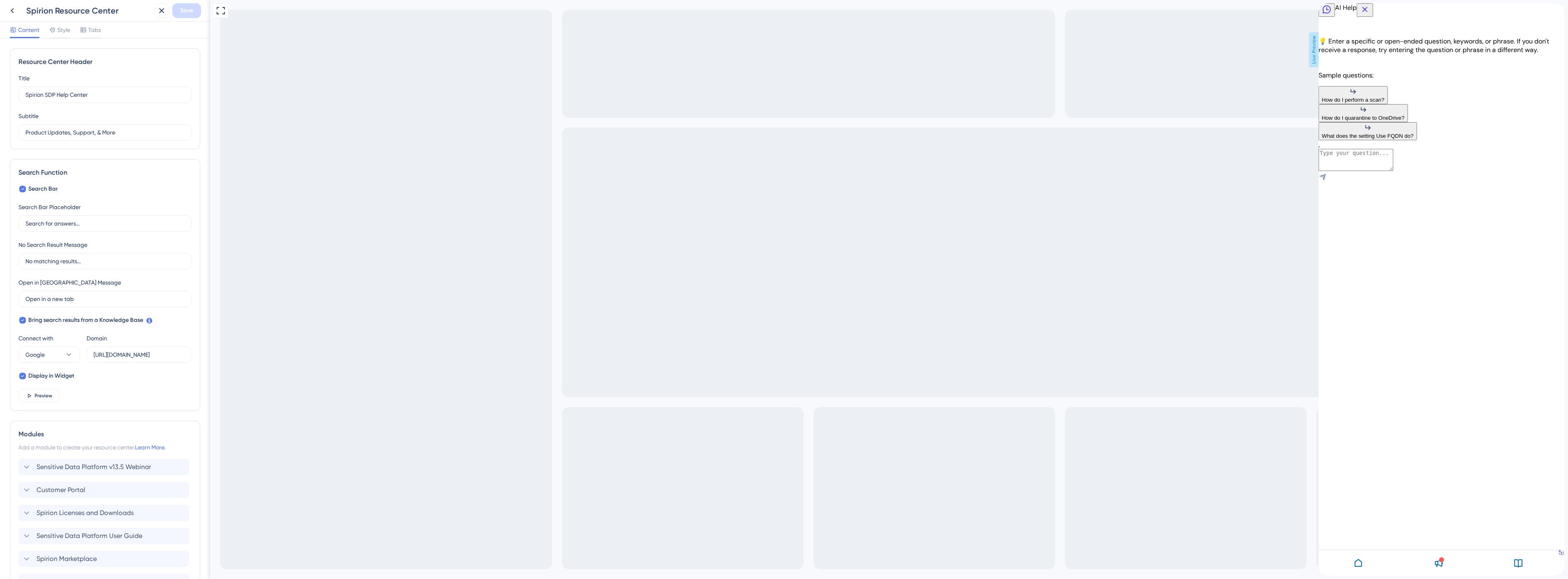
click at [1416, 563] on div at bounding box center [1438, 562] width 80 height 26
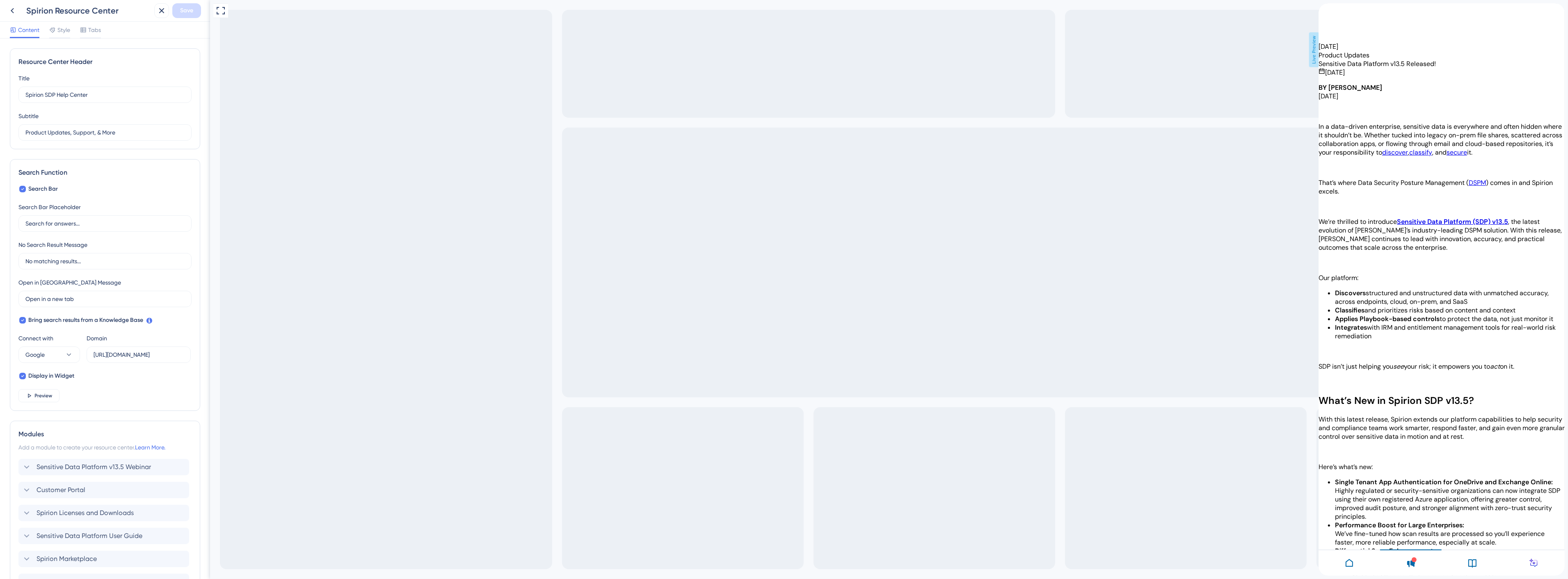
click at [1351, 563] on icon at bounding box center [1349, 563] width 10 height 10
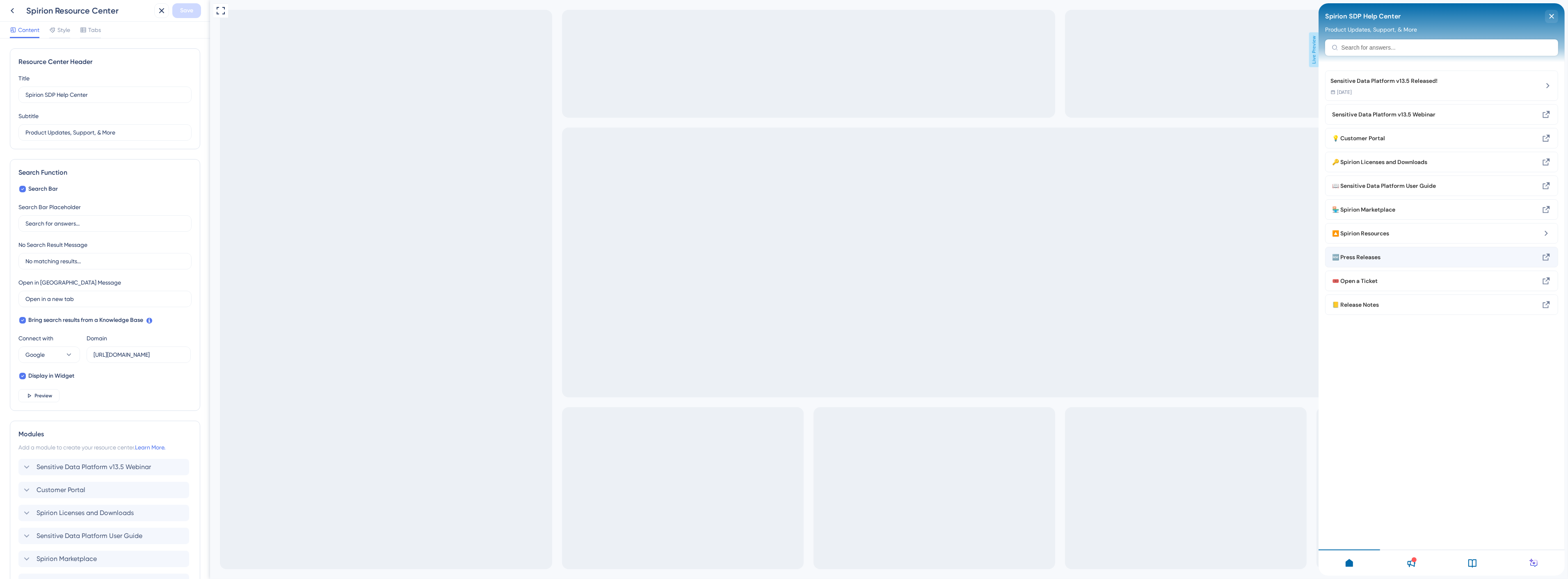
click at [1367, 256] on span "🆕 Press Releases" at bounding box center [1413, 257] width 162 height 10
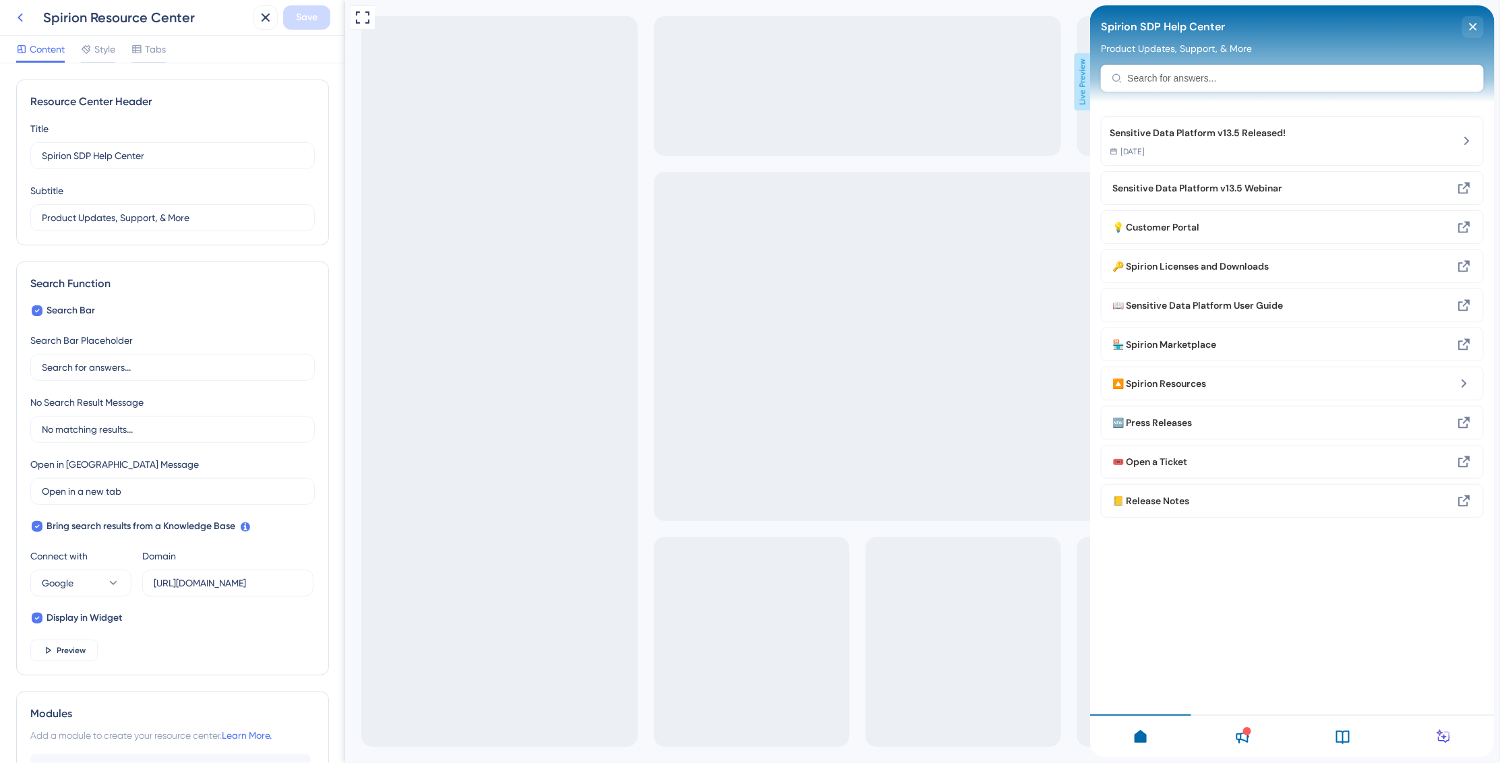
click at [15, 14] on icon at bounding box center [20, 17] width 16 height 16
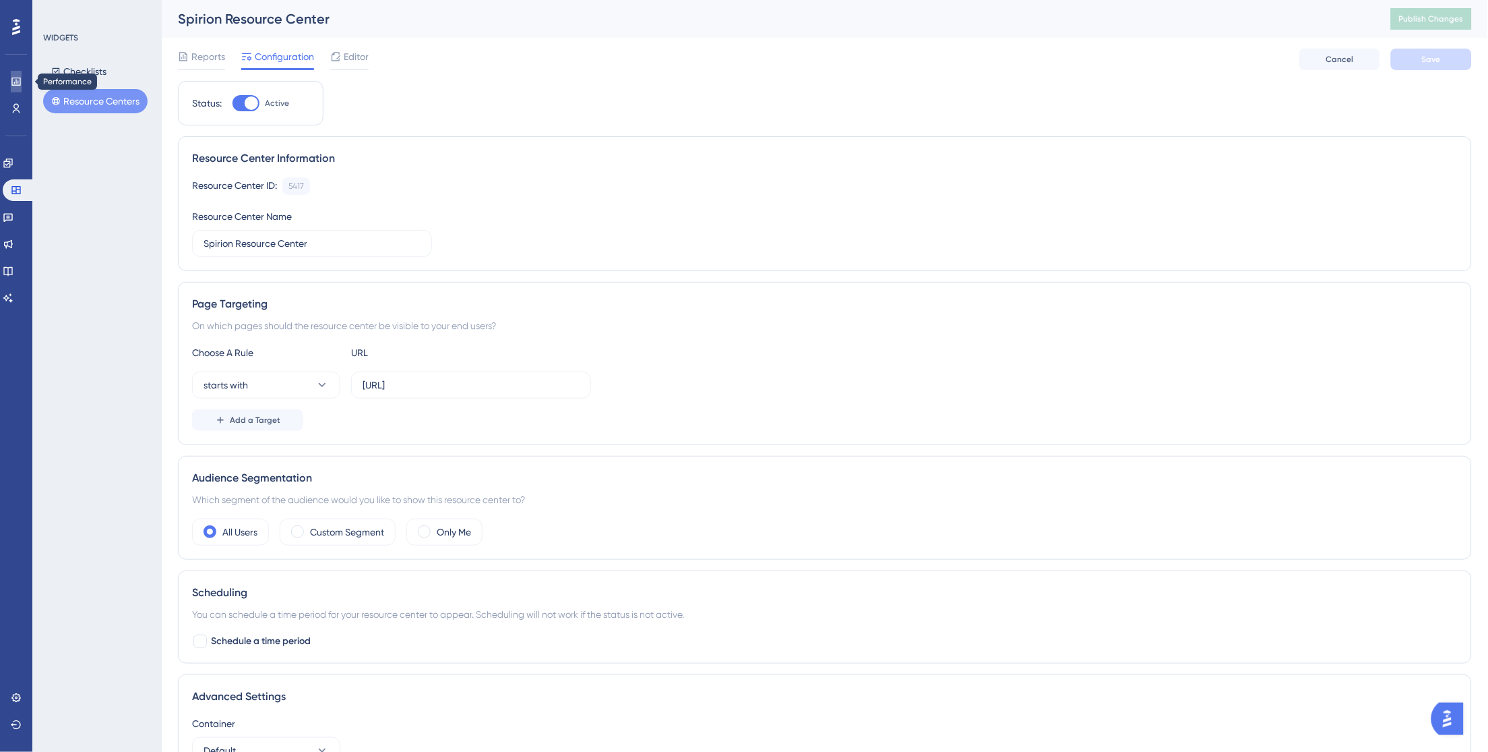
click at [12, 85] on icon at bounding box center [15, 82] width 9 height 8
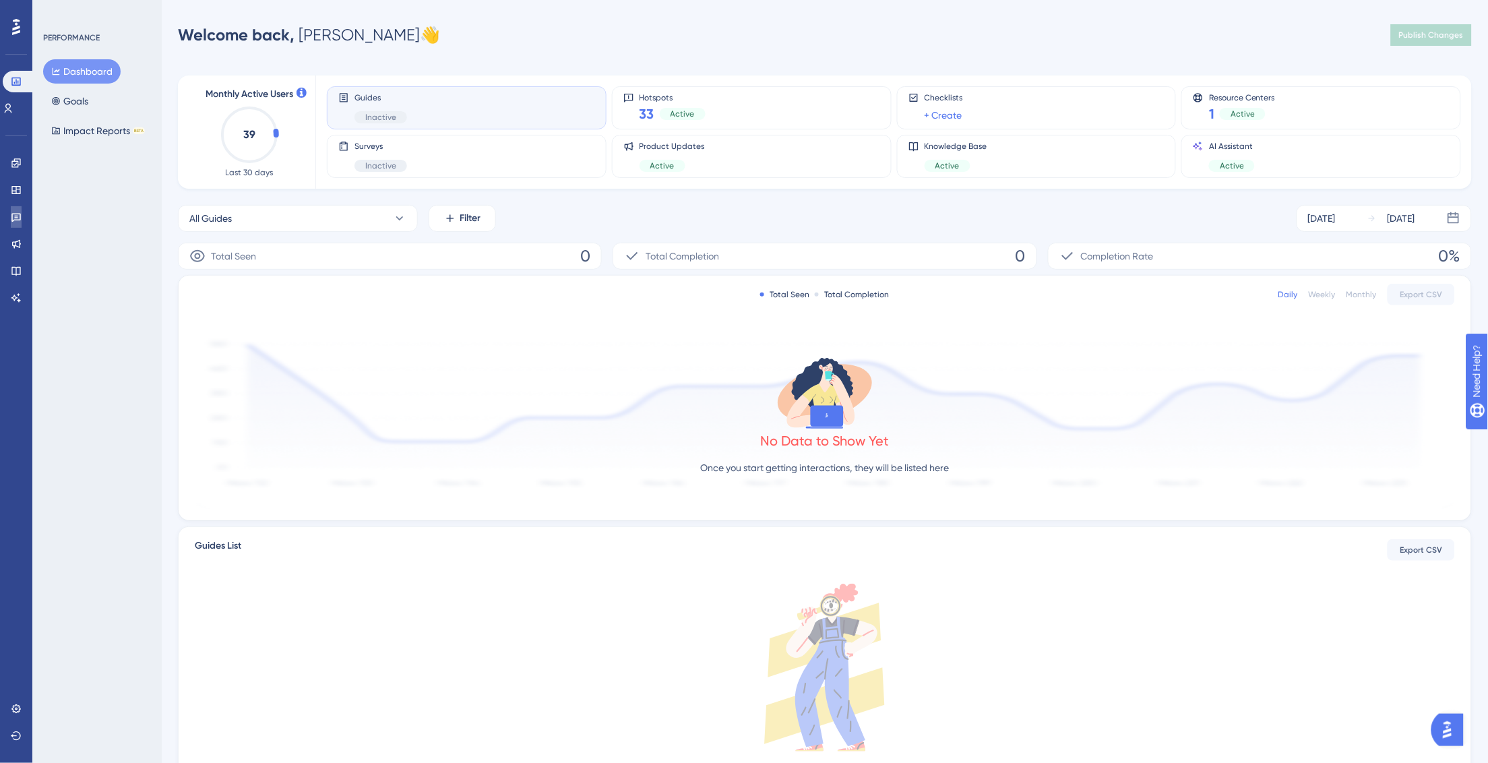
click at [22, 213] on link at bounding box center [16, 217] width 11 height 22
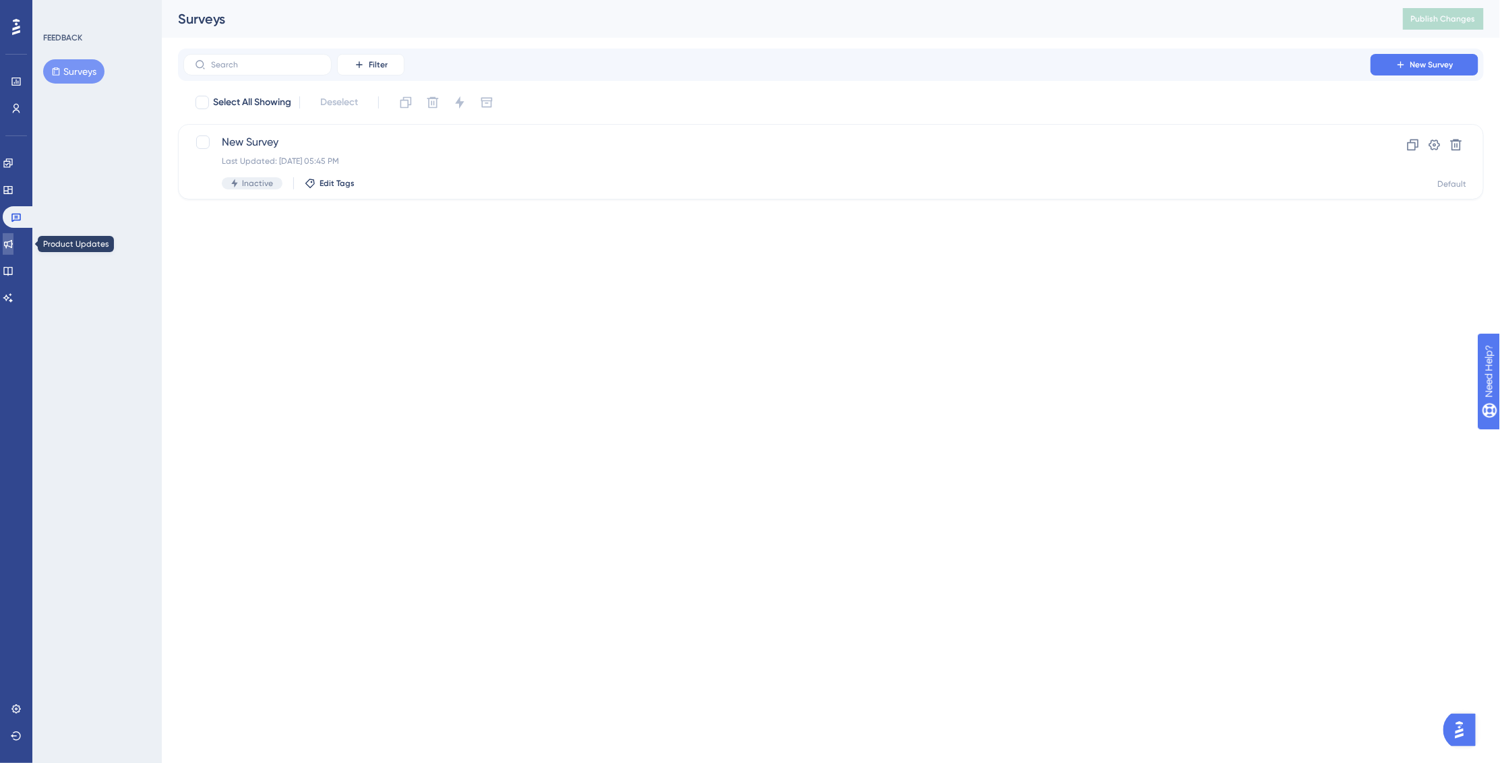
click at [13, 237] on link at bounding box center [8, 244] width 11 height 22
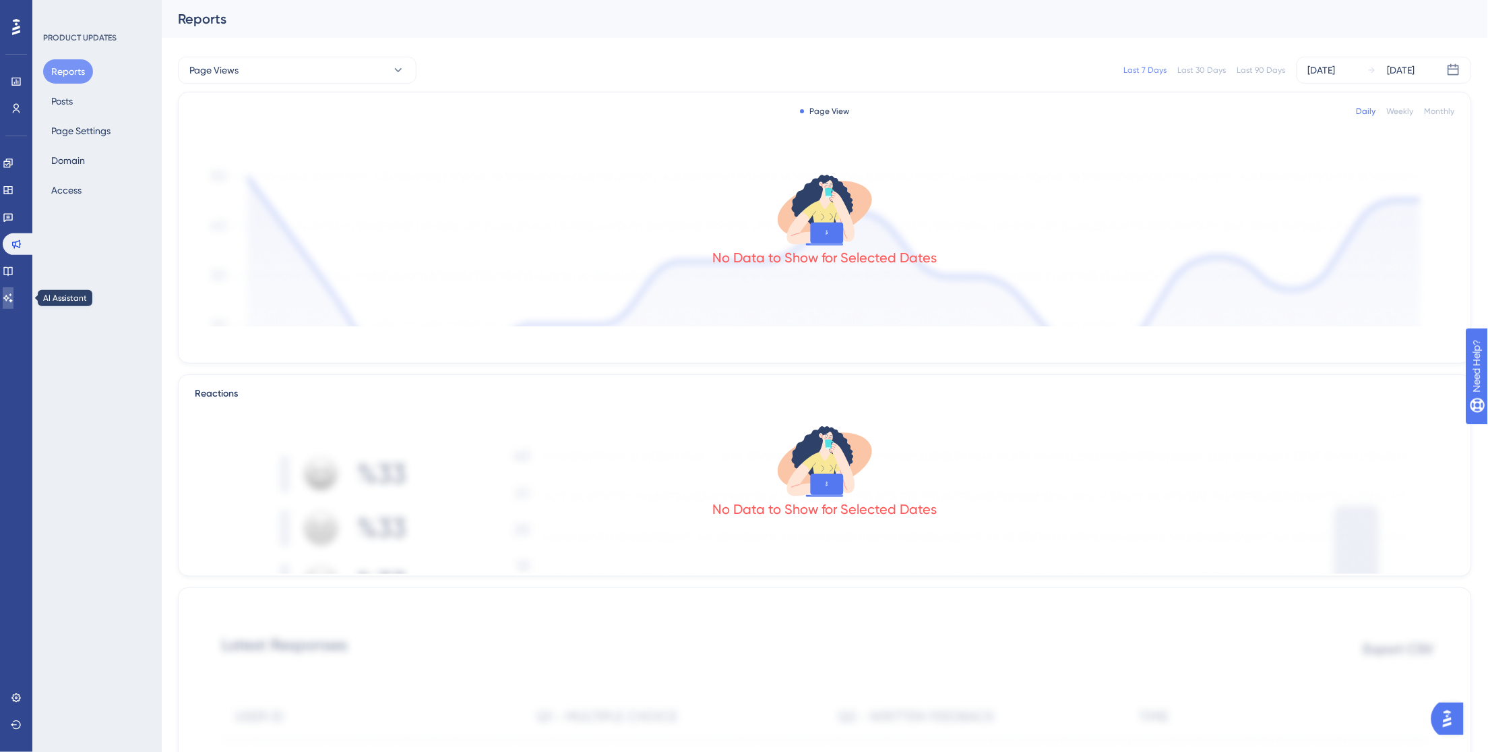
click at [13, 299] on icon at bounding box center [7, 297] width 9 height 9
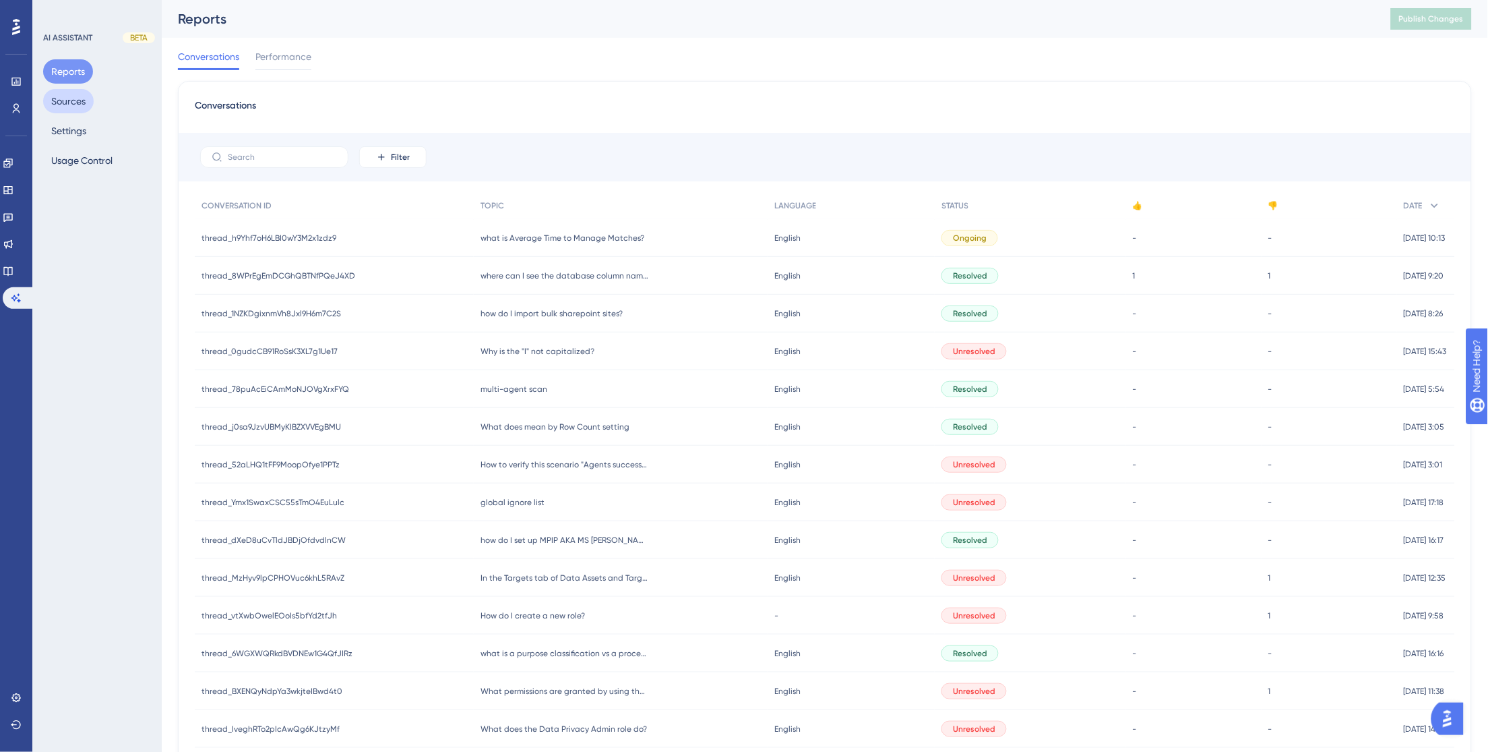
click at [74, 102] on button "Sources" at bounding box center [68, 101] width 51 height 24
